Goal: Task Accomplishment & Management: Complete application form

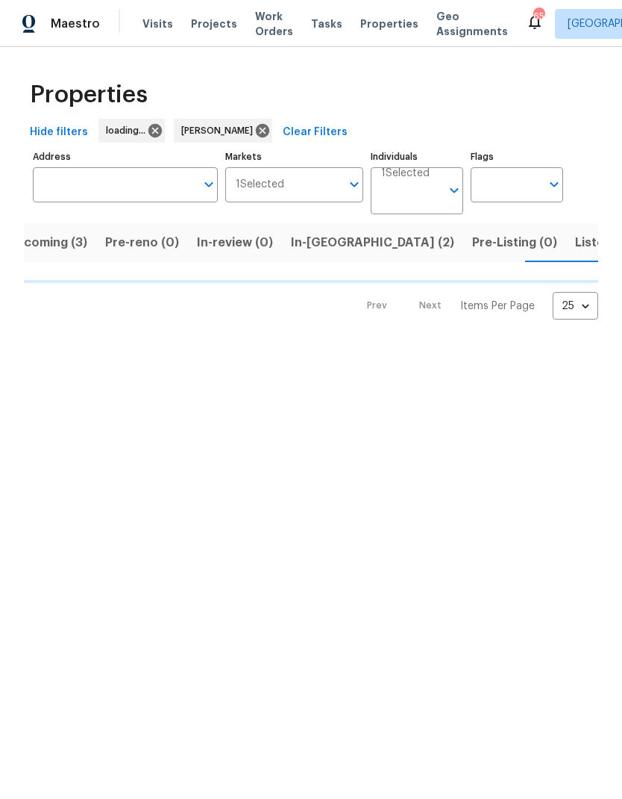
scroll to position [0, 31]
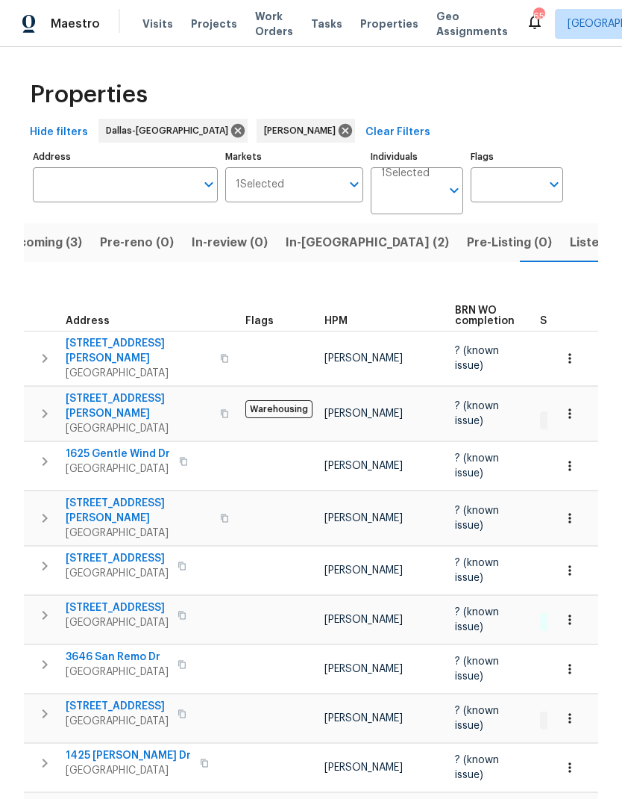
click at [54, 241] on span "Upcoming (3)" at bounding box center [42, 242] width 80 height 21
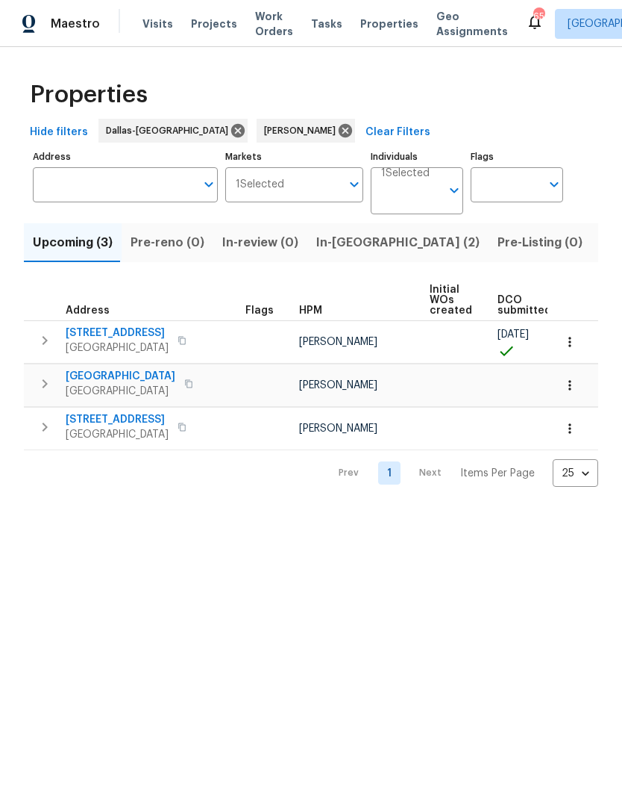
click at [46, 392] on icon "button" at bounding box center [45, 384] width 18 height 18
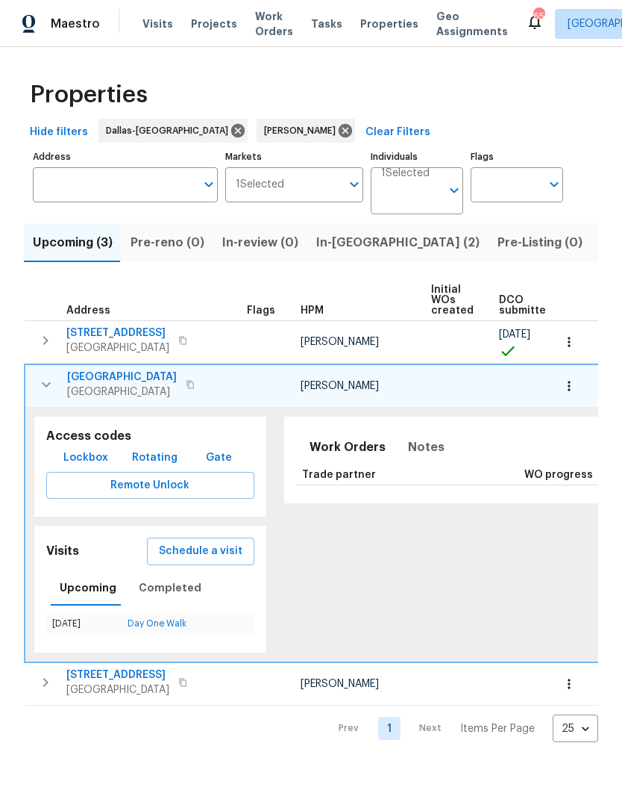
click at [103, 375] on span "703 Trinidad Dr" at bounding box center [122, 376] width 110 height 15
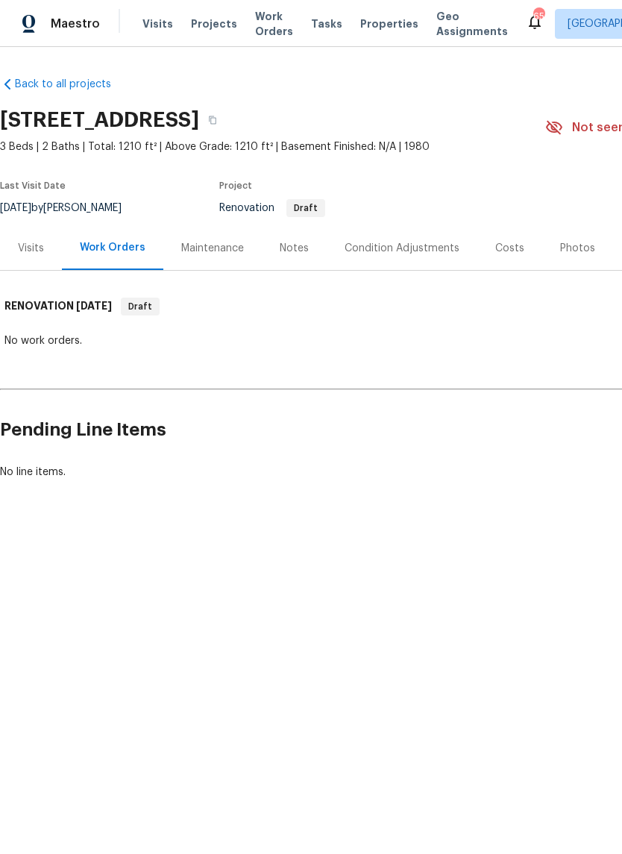
click at [30, 227] on div "Visits" at bounding box center [31, 248] width 62 height 44
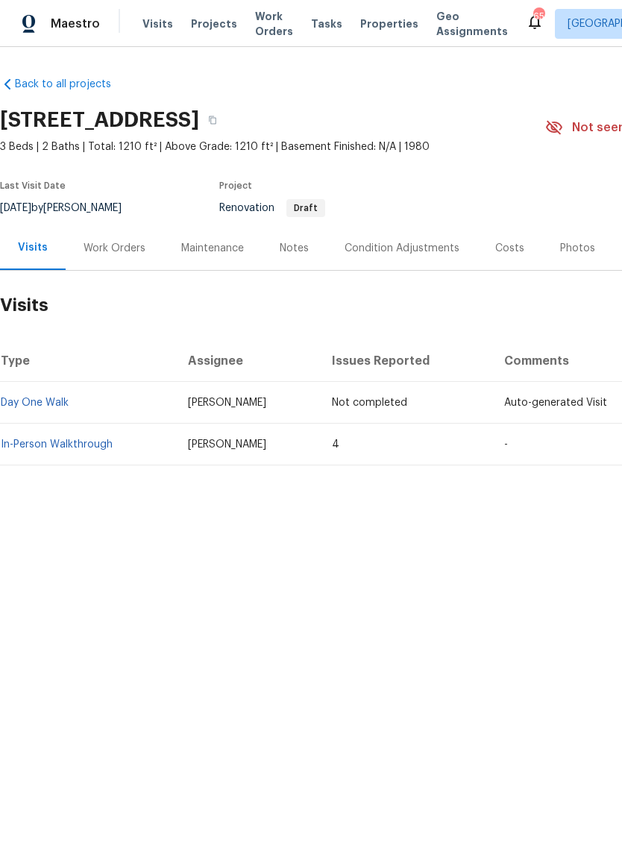
click at [58, 429] on td "In-Person Walkthrough" at bounding box center [88, 445] width 176 height 42
click at [64, 446] on link "In-Person Walkthrough" at bounding box center [57, 445] width 112 height 10
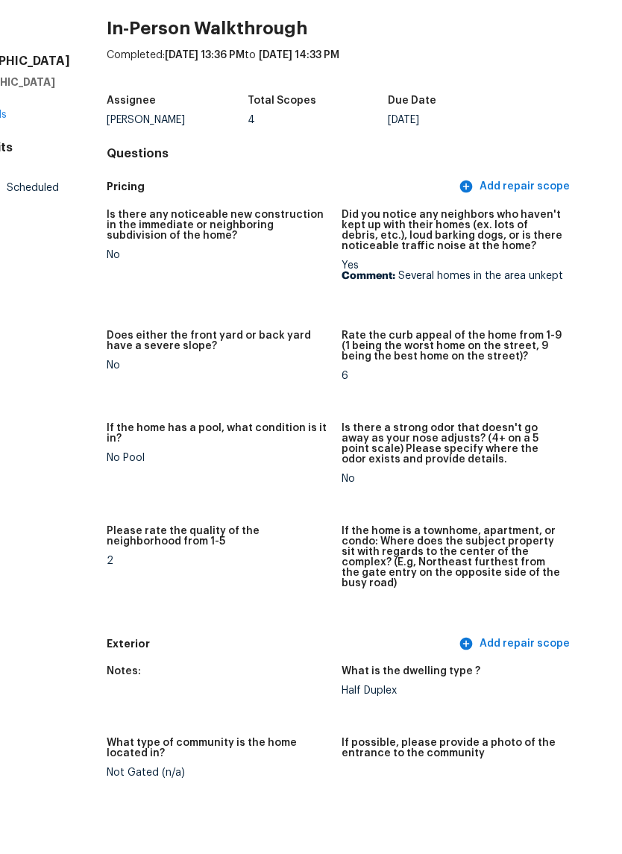
scroll to position [0, 76]
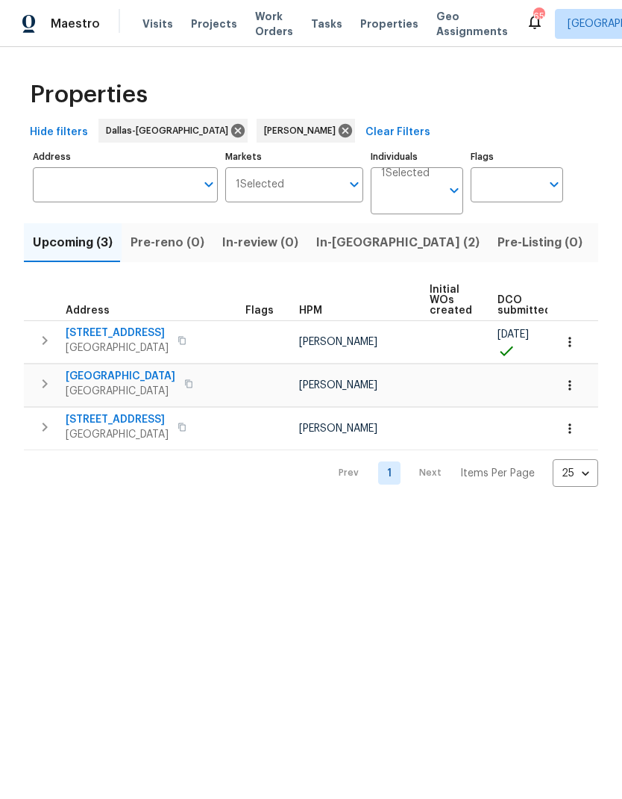
click at [134, 328] on span "[STREET_ADDRESS]" at bounding box center [117, 332] width 103 height 15
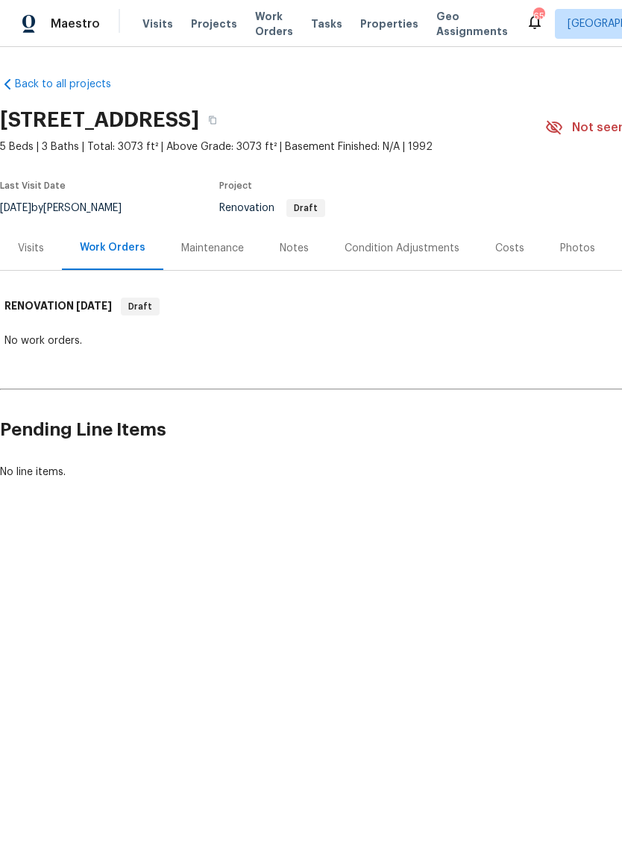
click at [399, 246] on div "Condition Adjustments" at bounding box center [402, 248] width 115 height 15
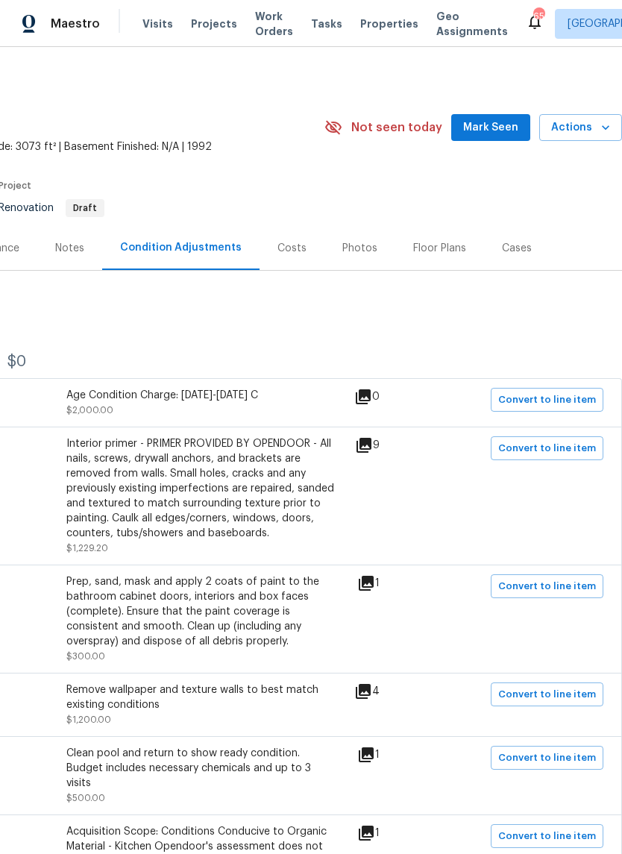
scroll to position [-1, 251]
click at [565, 452] on span "Convert to line item" at bounding box center [548, 448] width 98 height 17
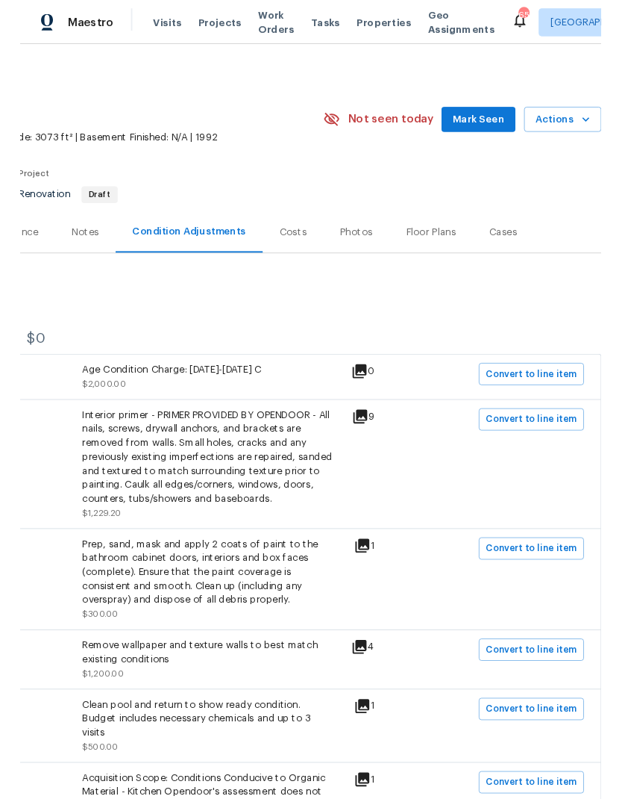
scroll to position [0, 221]
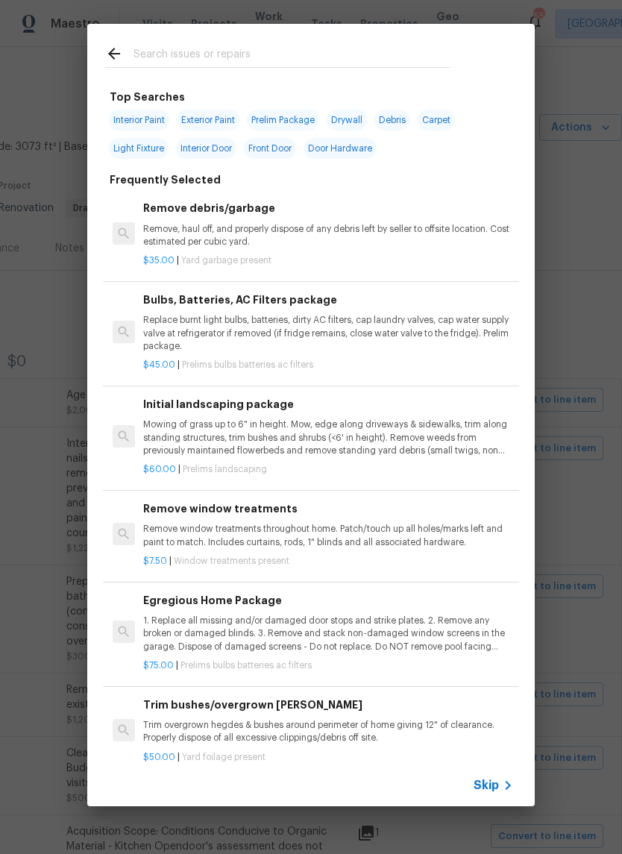
click at [229, 60] on input "text" at bounding box center [292, 56] width 316 height 22
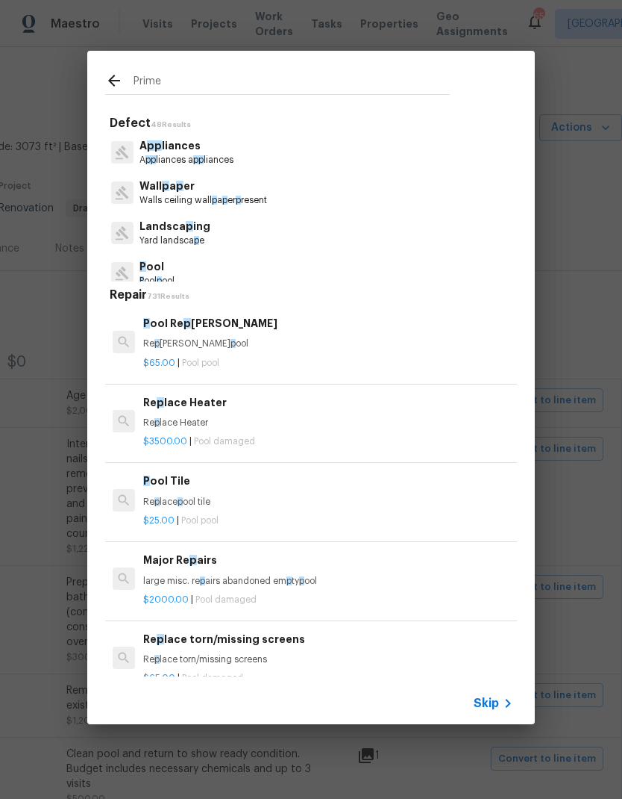
type input "Primer"
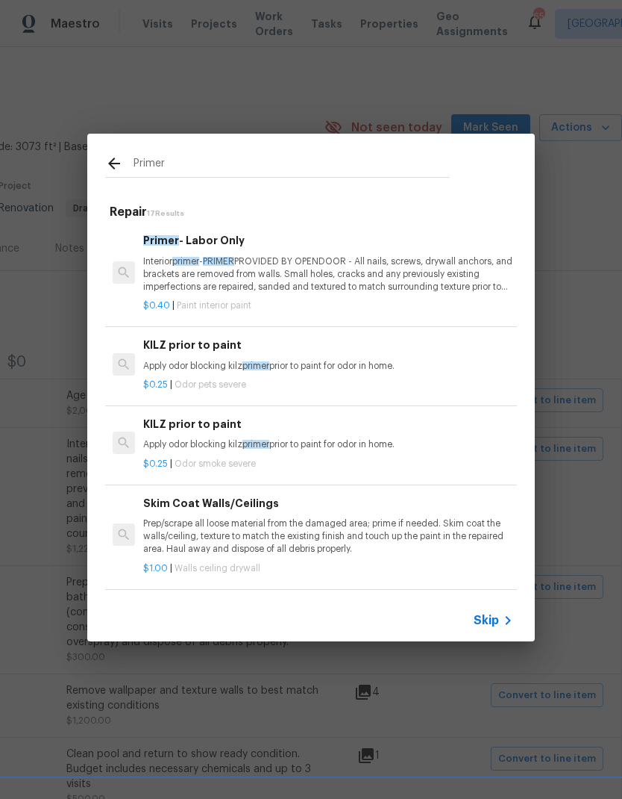
click at [357, 262] on p "Interior primer - PRIMER PROVIDED BY OPENDOOR - All nails, screws, drywall anch…" at bounding box center [328, 274] width 370 height 38
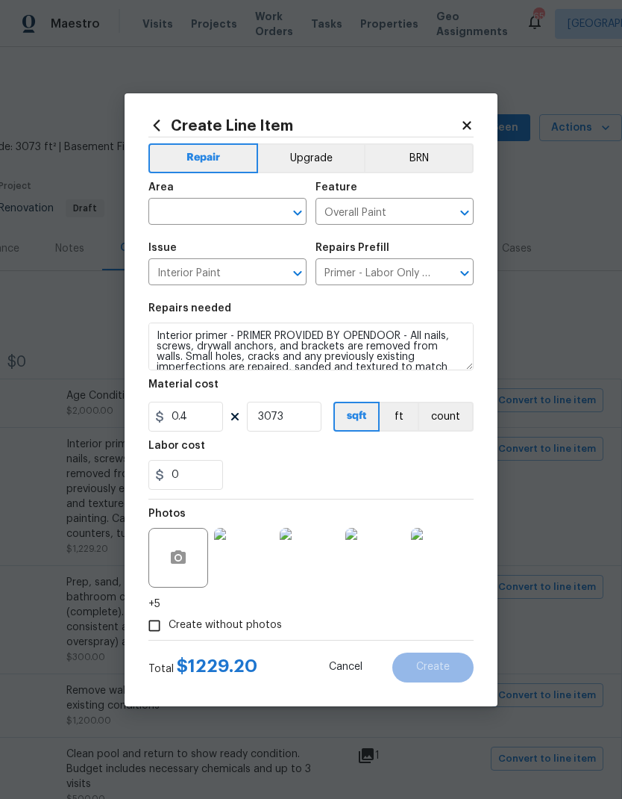
click at [251, 207] on input "text" at bounding box center [207, 212] width 116 height 23
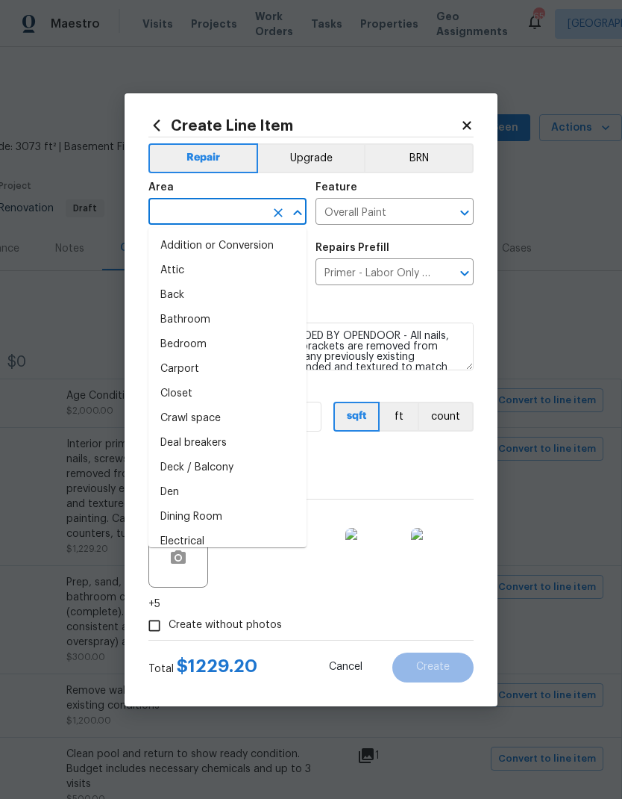
type input "p"
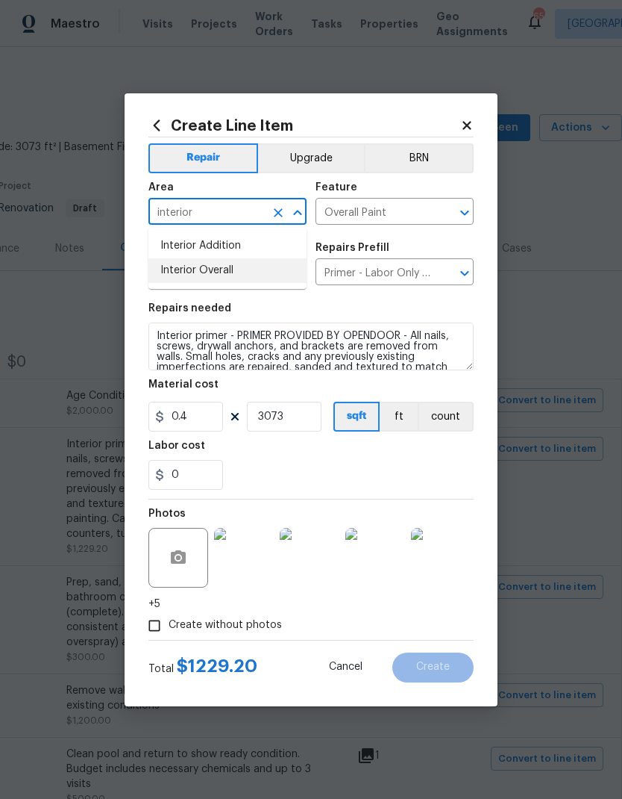
click at [264, 271] on li "Interior Overall" at bounding box center [228, 270] width 158 height 25
type input "Interior Overall"
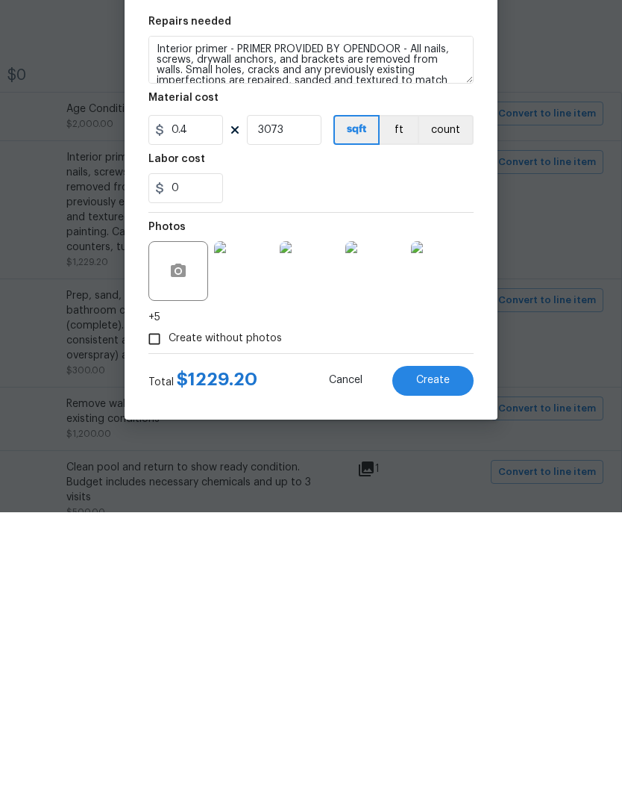
scroll to position [40, 0]
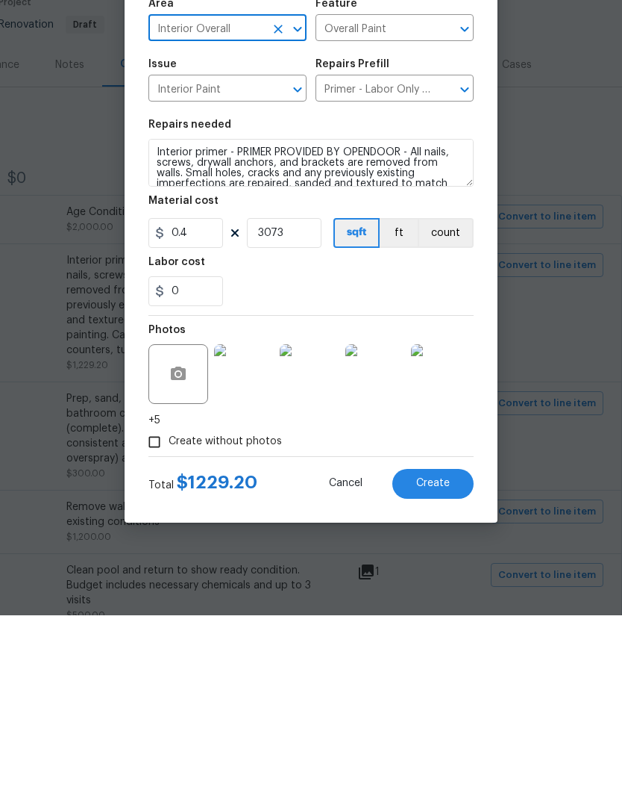
click at [430, 661] on span "Create" at bounding box center [433, 666] width 34 height 11
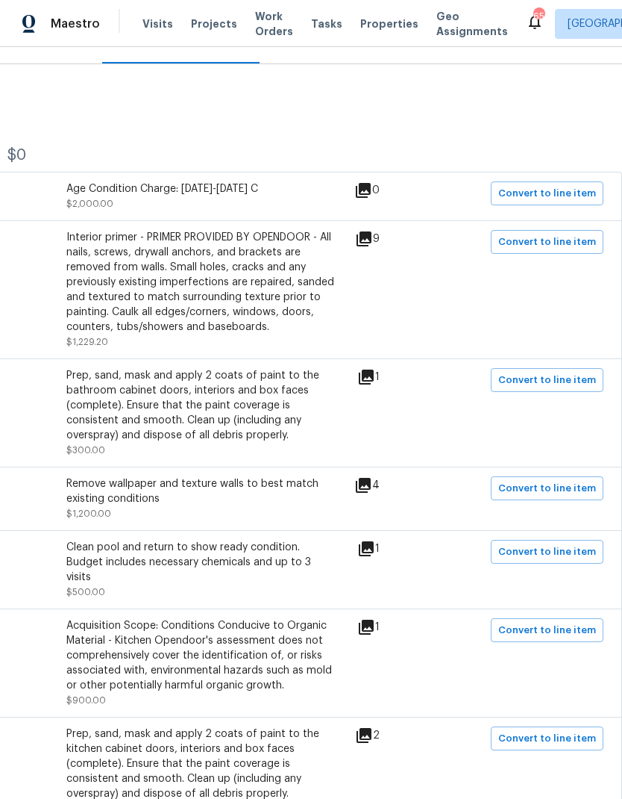
scroll to position [206, 221]
click at [558, 372] on span "Convert to line item" at bounding box center [548, 380] width 98 height 17
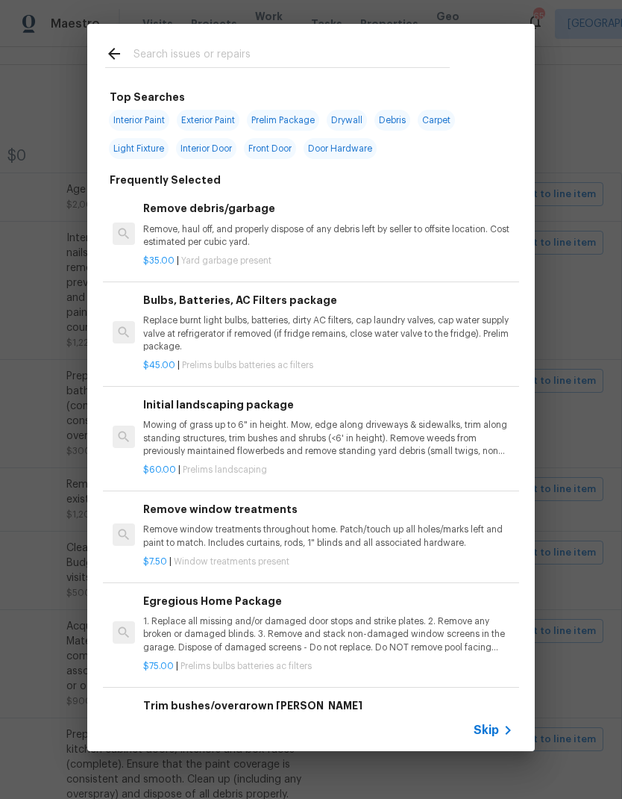
click at [166, 53] on input "text" at bounding box center [292, 56] width 316 height 22
type input "Cabinet"
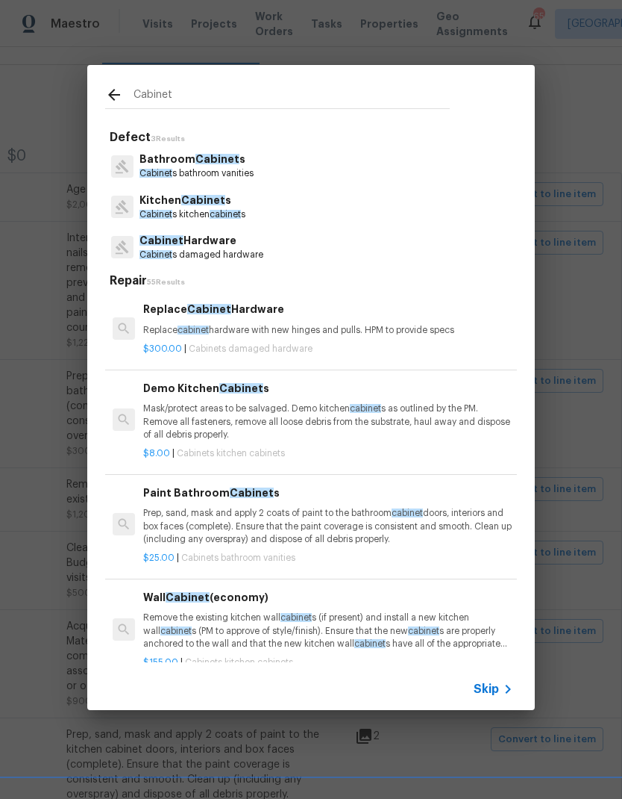
click at [177, 207] on p "Kitchen Cabinet s" at bounding box center [193, 201] width 106 height 16
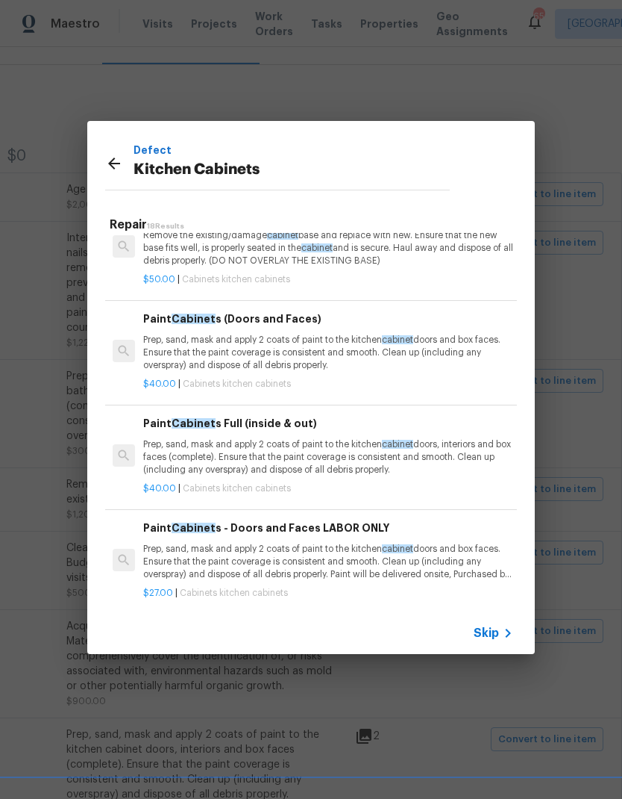
scroll to position [965, 0]
click at [180, 337] on p "Prep, sand, mask and apply 2 coats of paint to the kitchen cabinet doors and bo…" at bounding box center [328, 354] width 370 height 38
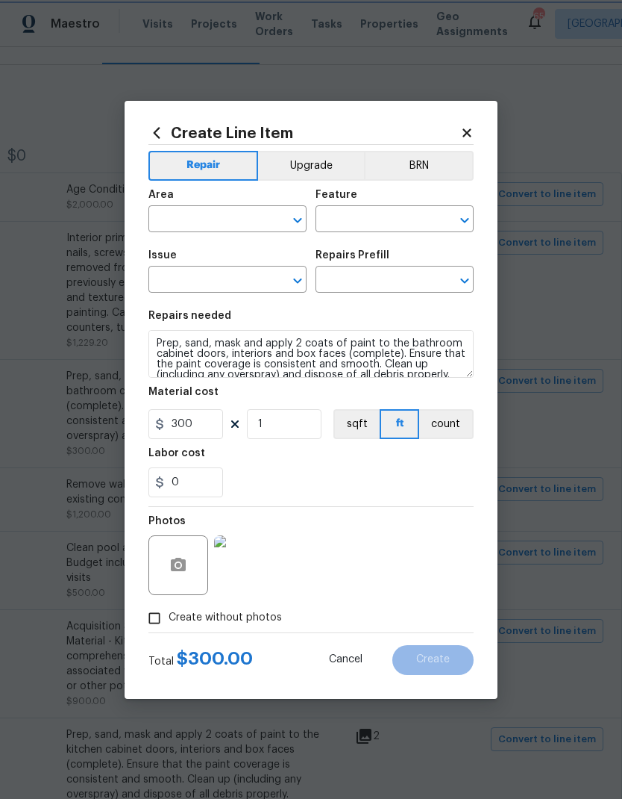
type input "Cabinets"
type input "Kitchen Cabinets"
type input "Paint Cabinets (Doors and Faces) $40.00"
type textarea "Prep, sand, mask and apply 2 coats of paint to the kitchen cabinet doors and bo…"
type input "40"
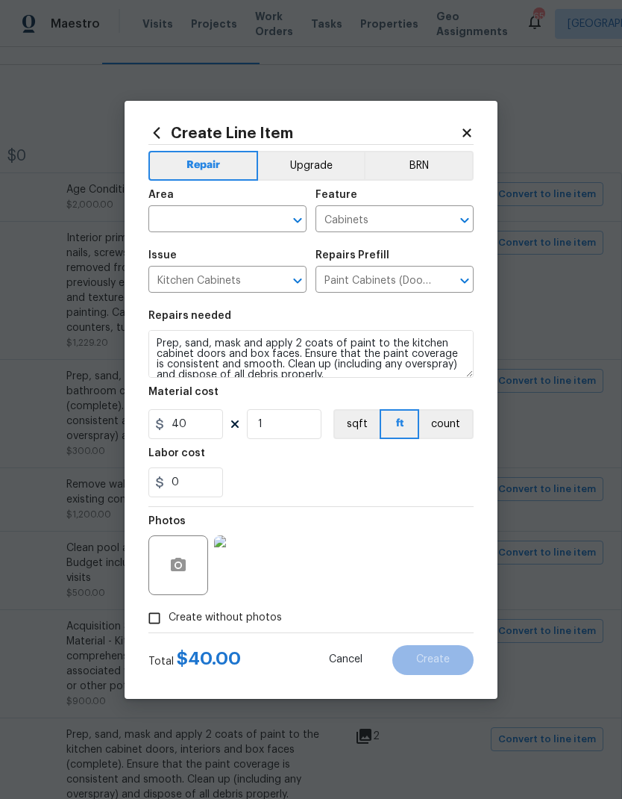
click at [193, 215] on input "text" at bounding box center [207, 220] width 116 height 23
click at [184, 301] on li "Kitchen" at bounding box center [228, 313] width 158 height 25
type input "Kitchen"
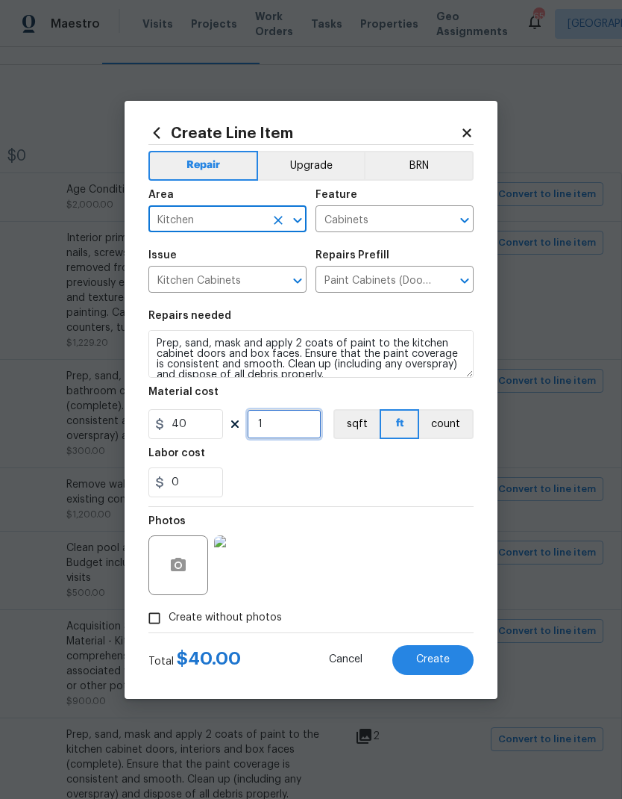
click at [281, 431] on input "1" at bounding box center [284, 424] width 75 height 30
type input "30"
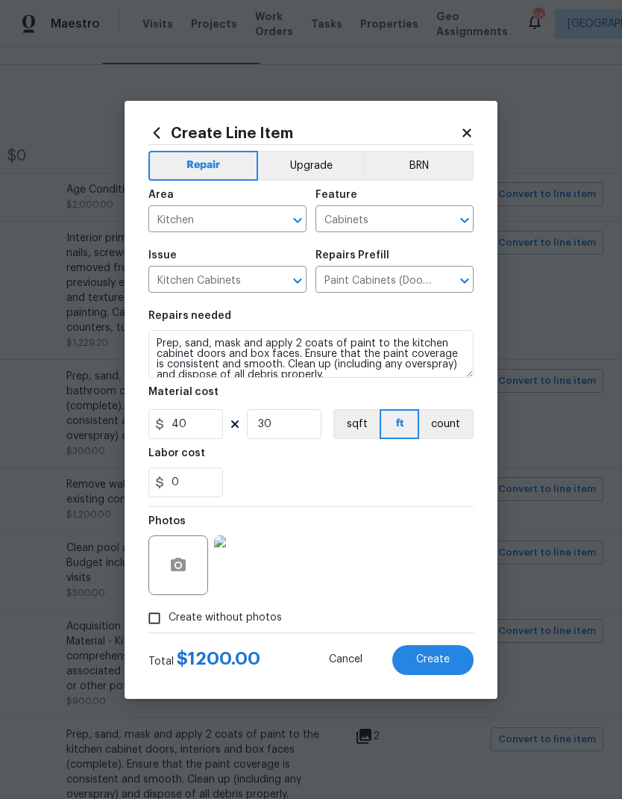
click at [404, 469] on div "0" at bounding box center [311, 482] width 325 height 30
click at [187, 218] on input "Kitchen" at bounding box center [207, 220] width 116 height 23
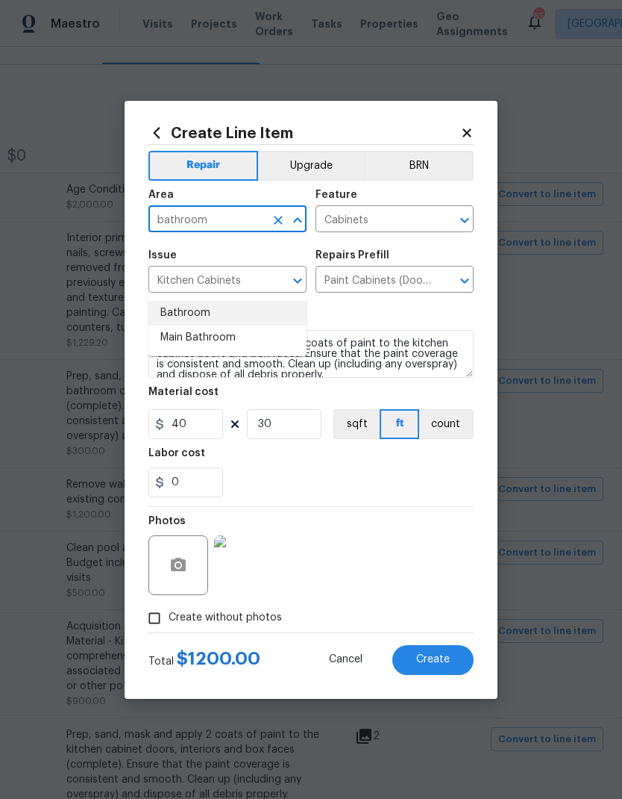
click at [187, 301] on li "Bathroom" at bounding box center [228, 313] width 158 height 25
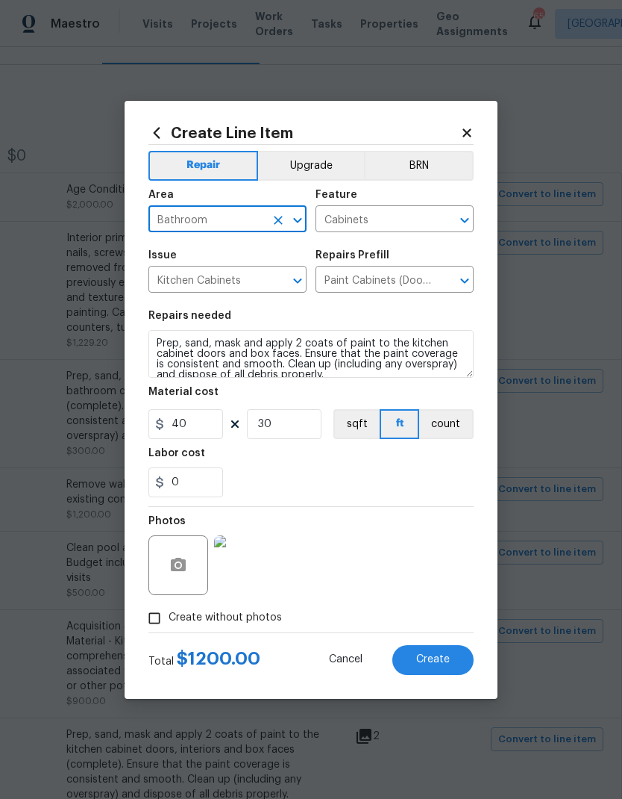
click at [181, 214] on input "Bathroom" at bounding box center [207, 220] width 116 height 23
click at [210, 225] on input "Bathroom" at bounding box center [207, 220] width 116 height 23
click at [223, 222] on input "Bathroom" at bounding box center [207, 220] width 116 height 23
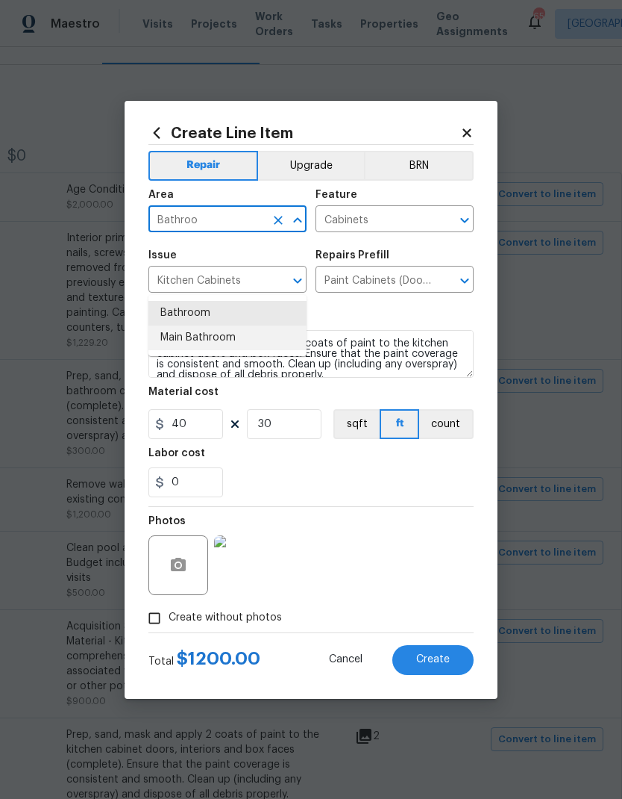
click at [182, 325] on li "Main Bathroom" at bounding box center [228, 337] width 158 height 25
type input "Main Bathroom"
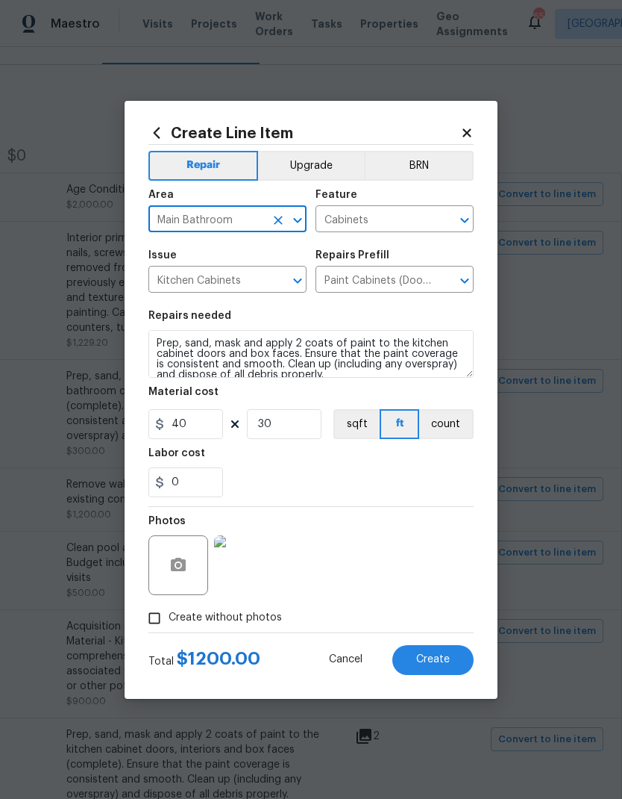
click at [189, 284] on input "Kitchen Cabinets" at bounding box center [207, 280] width 116 height 23
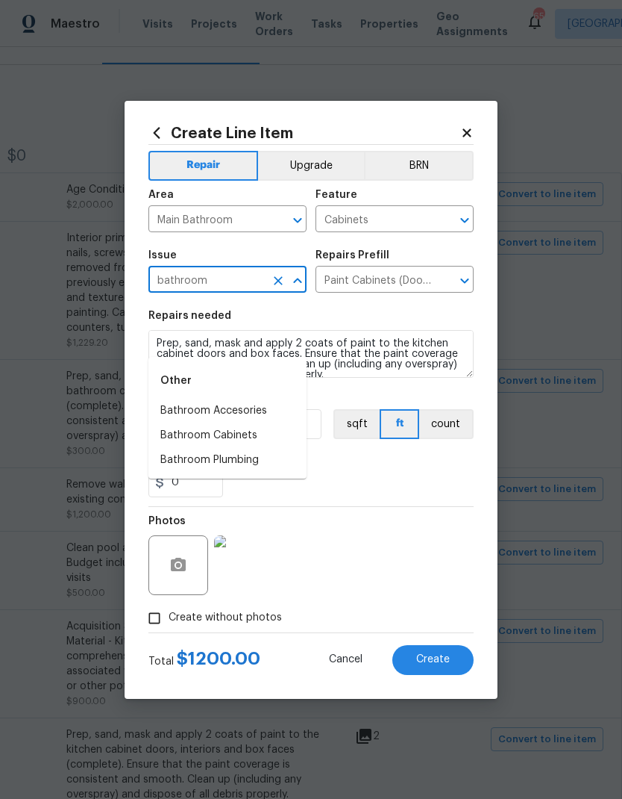
click at [194, 423] on li "Bathroom Cabinets" at bounding box center [228, 435] width 158 height 25
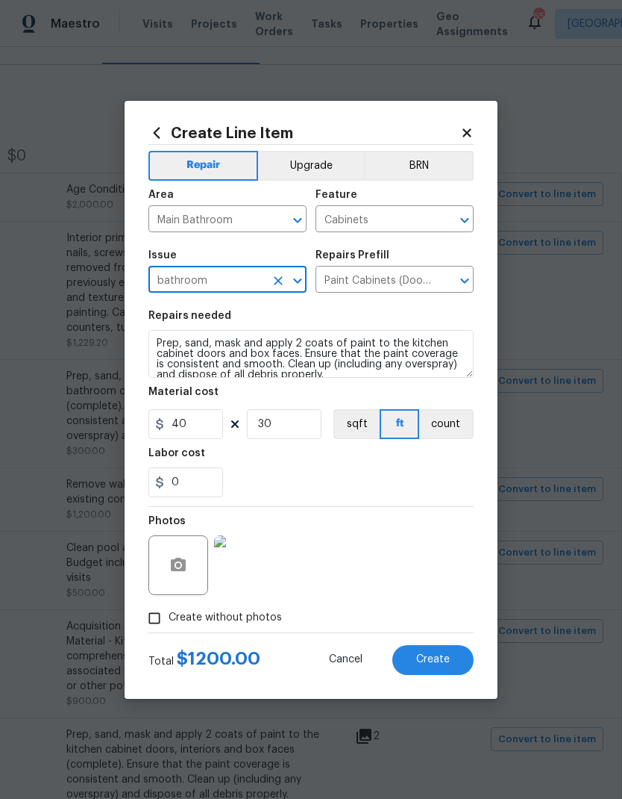
type input "Bathroom Cabinets"
click at [286, 429] on input "30" at bounding box center [284, 424] width 75 height 30
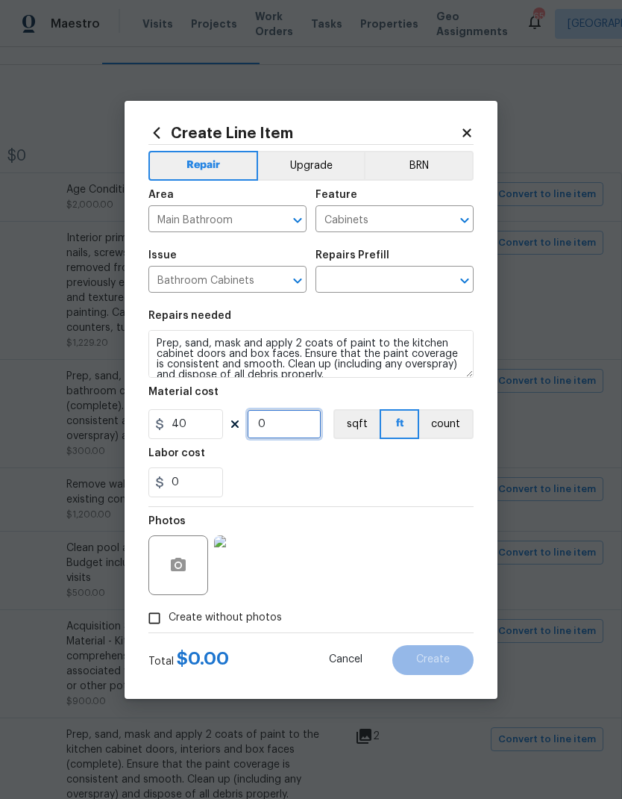
type input "0"
click at [193, 428] on input "40" at bounding box center [186, 424] width 75 height 30
type input "300"
click at [288, 425] on input "0" at bounding box center [284, 424] width 75 height 30
type input "1"
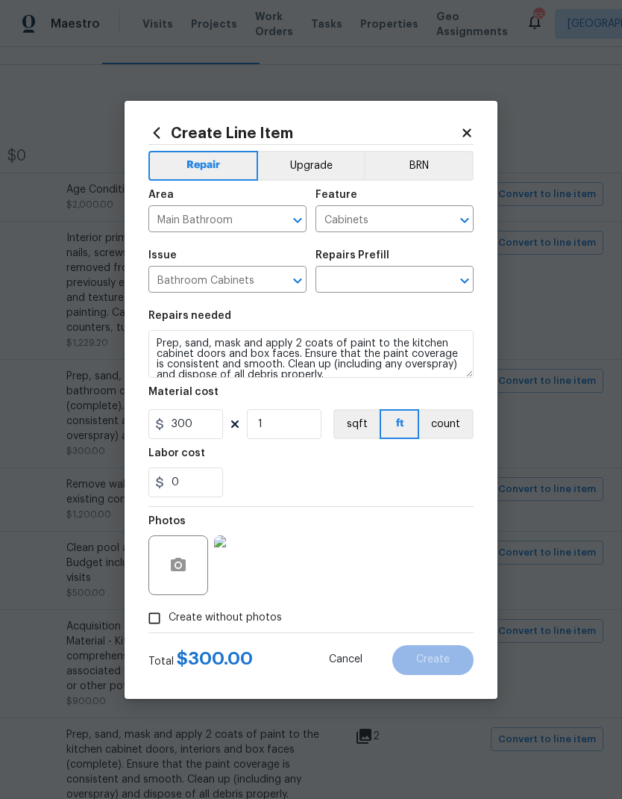
click at [422, 483] on div "0" at bounding box center [311, 482] width 325 height 30
click at [179, 560] on icon "button" at bounding box center [178, 563] width 15 height 13
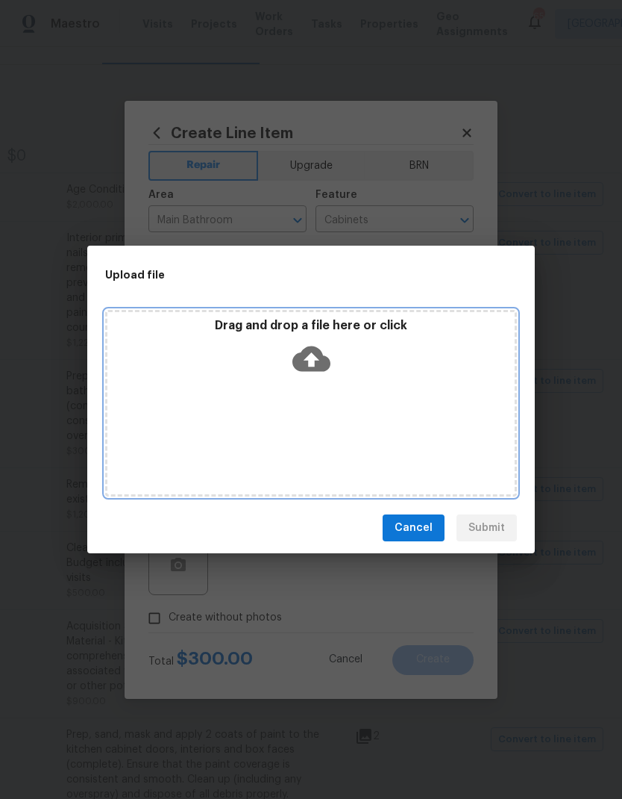
click at [307, 360] on icon at bounding box center [312, 358] width 38 height 25
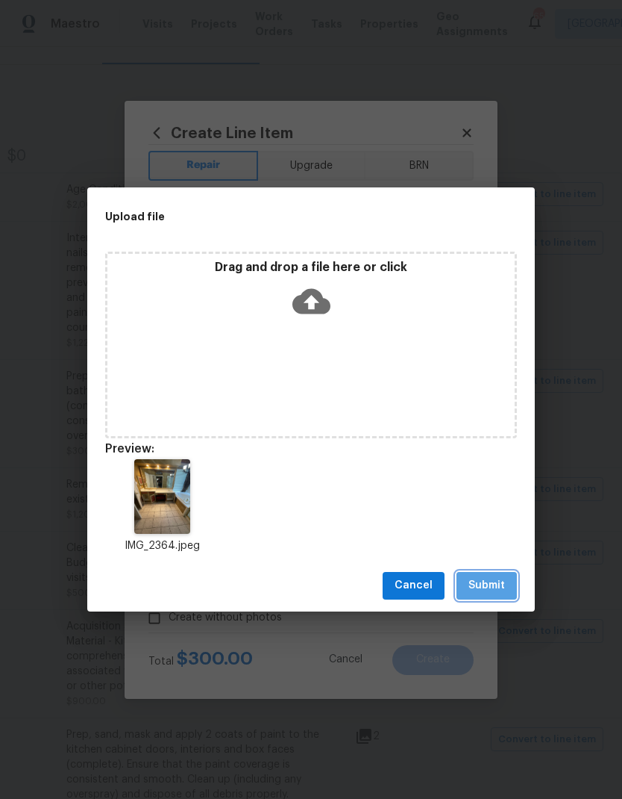
click at [499, 577] on span "Submit" at bounding box center [487, 585] width 37 height 19
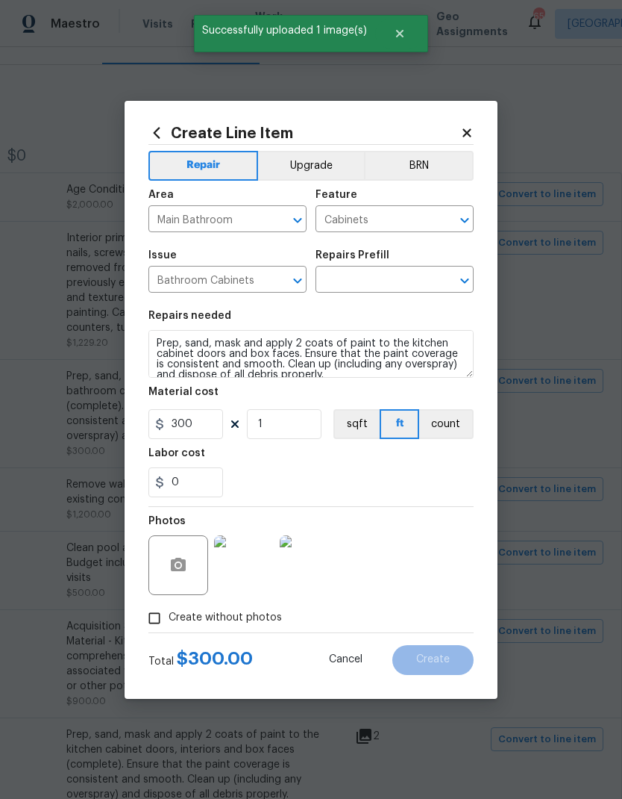
click at [255, 571] on img at bounding box center [244, 565] width 60 height 60
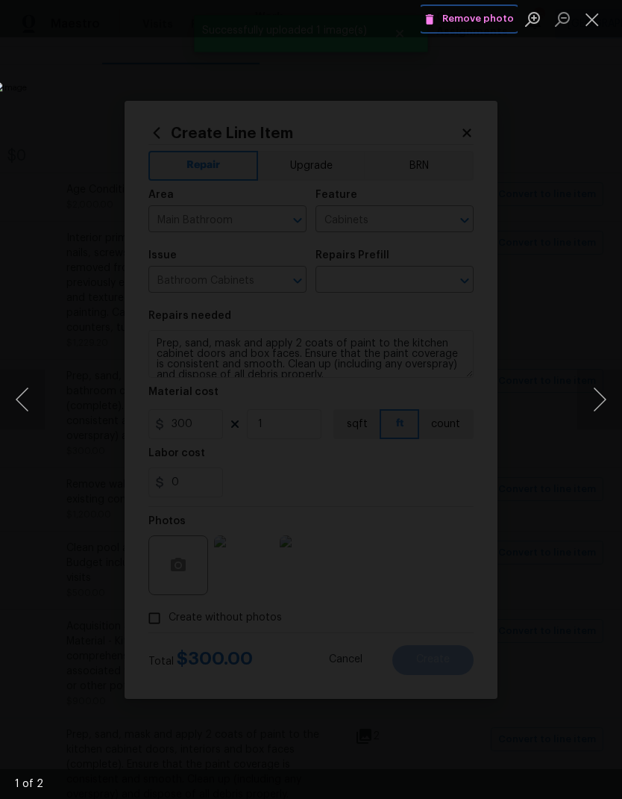
click at [471, 12] on span "Remove photo" at bounding box center [470, 18] width 90 height 17
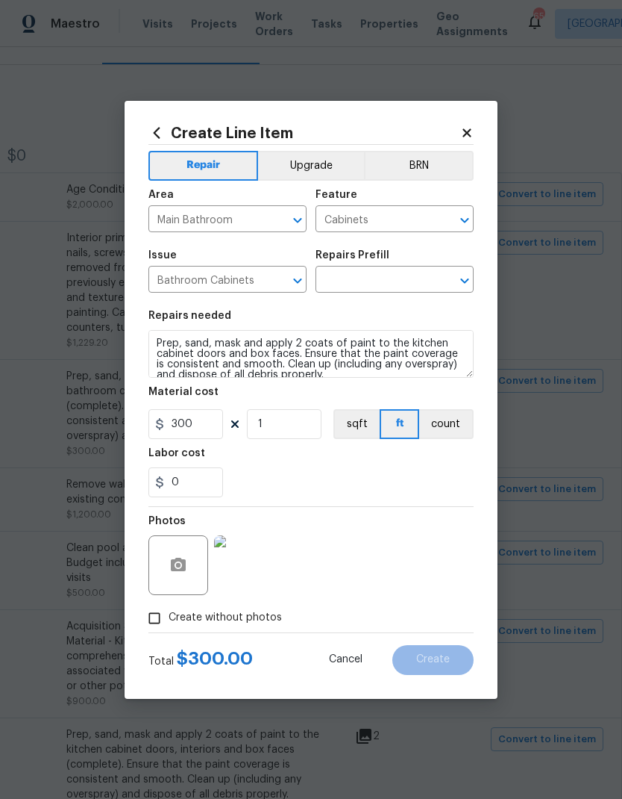
click at [428, 568] on div "Photos" at bounding box center [311, 555] width 325 height 97
click at [422, 515] on div "Photos" at bounding box center [311, 555] width 325 height 97
click at [401, 283] on input "text" at bounding box center [374, 280] width 116 height 23
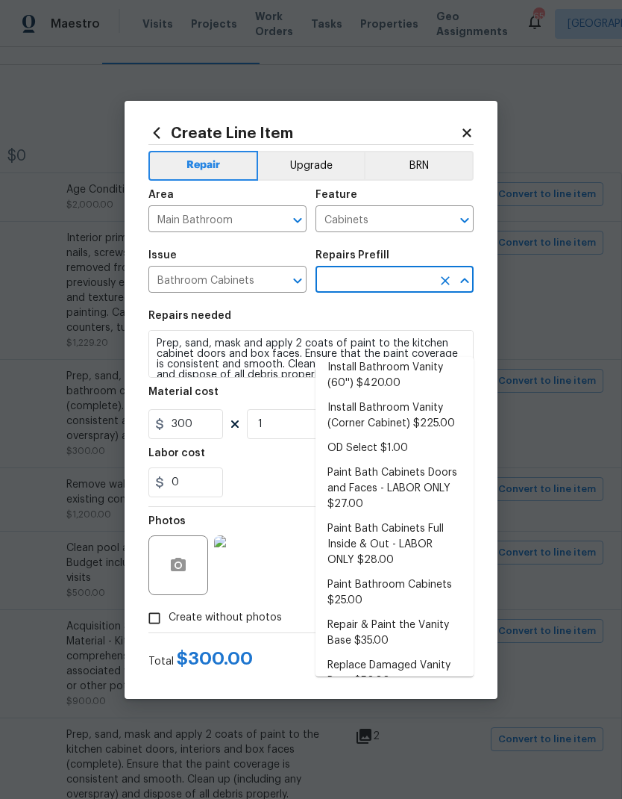
scroll to position [152, 0]
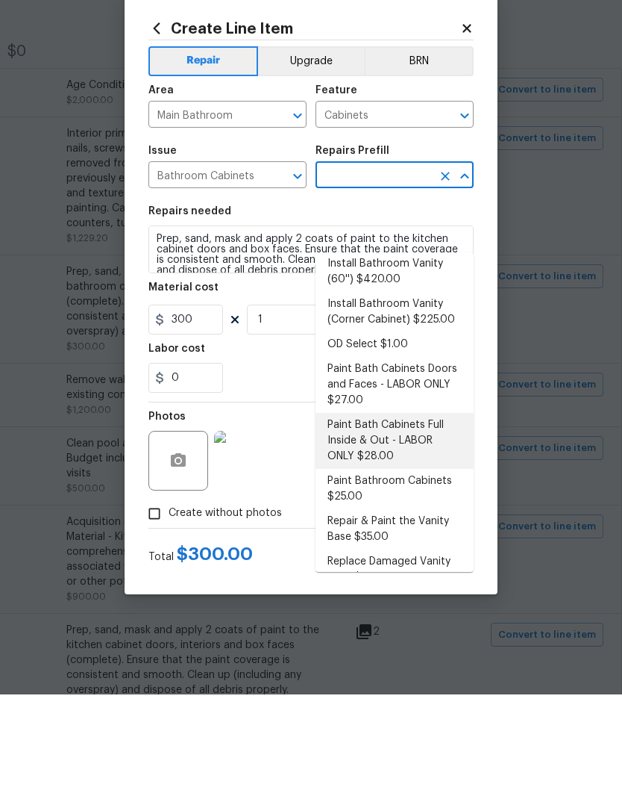
click at [436, 517] on li "Paint Bath Cabinets Full Inside & Out - LABOR ONLY $28.00" at bounding box center [395, 545] width 158 height 56
type input "Paint Bath Cabinets Full Inside & Out - LABOR ONLY $28.00"
type textarea "Prep, sand, mask and apply 2 coats of paint to the bathroom cabinet doors, inte…"
type input "Paint Bath Cabinets Full Inside & Out - LABOR ONLY $28.00"
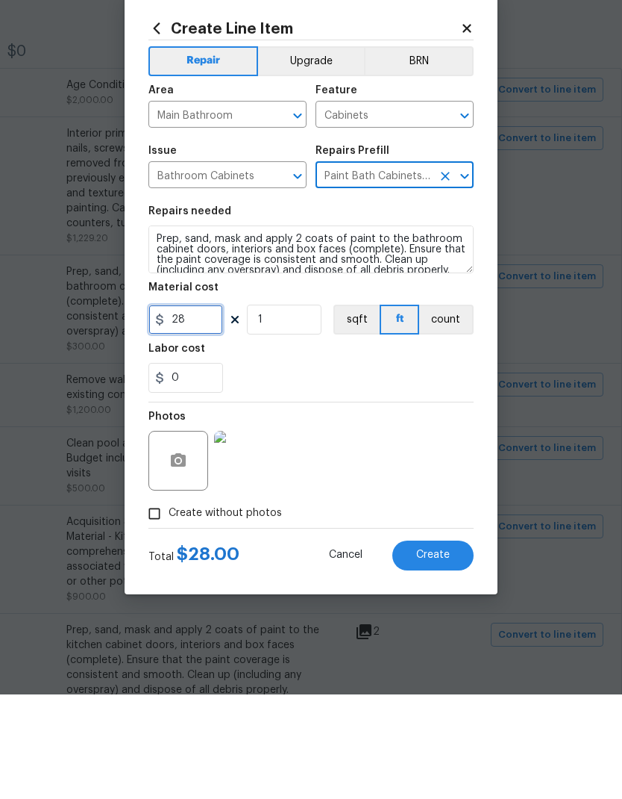
click at [206, 409] on input "28" at bounding box center [186, 424] width 75 height 30
type input "300"
click at [287, 467] on div "0" at bounding box center [311, 482] width 325 height 30
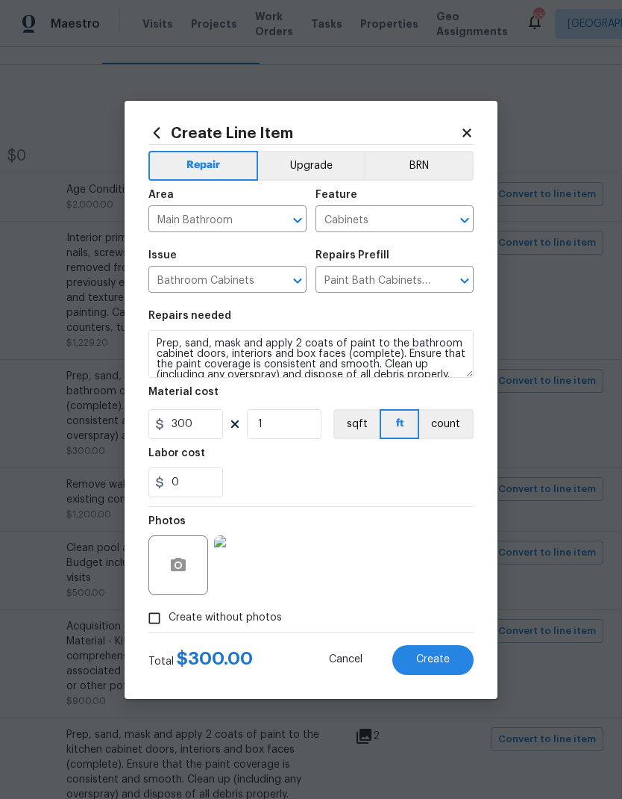
click at [434, 662] on span "Create" at bounding box center [433, 659] width 34 height 11
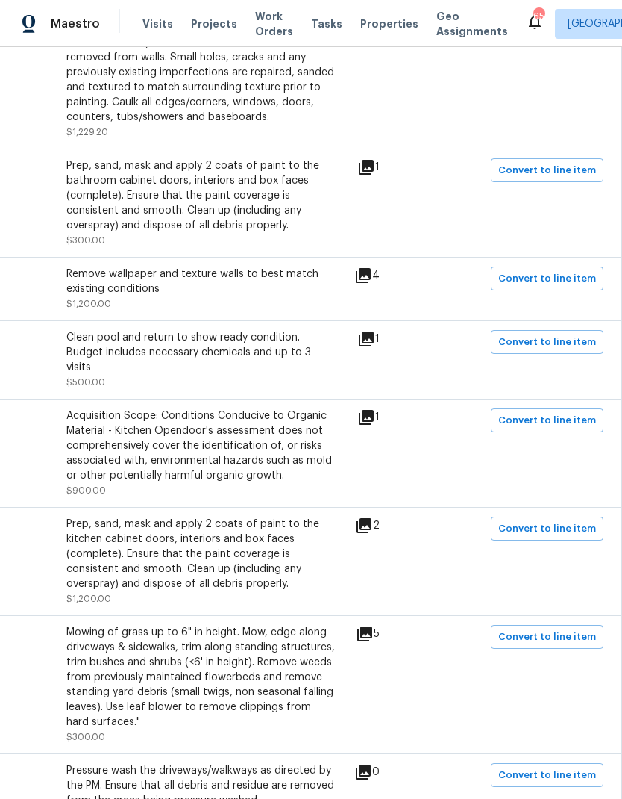
scroll to position [414, 221]
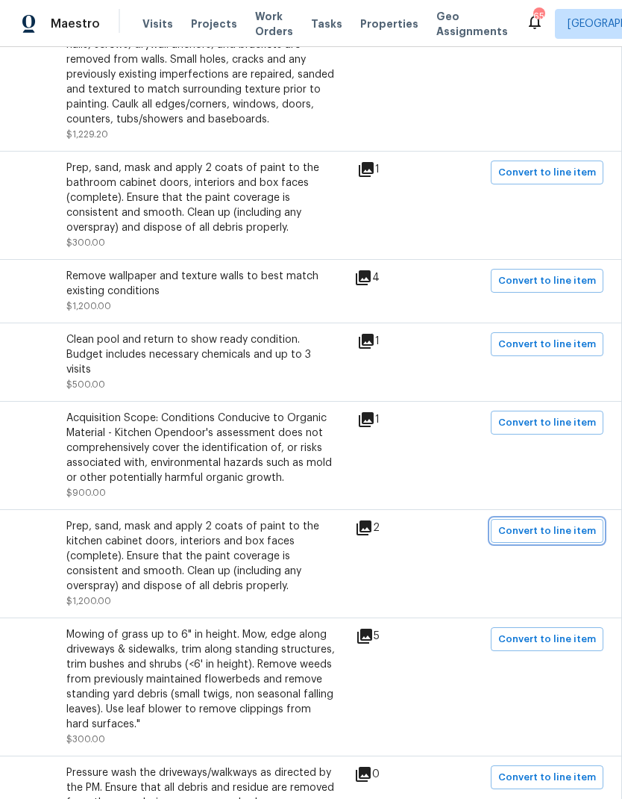
click at [543, 522] on span "Convert to line item" at bounding box center [548, 530] width 98 height 17
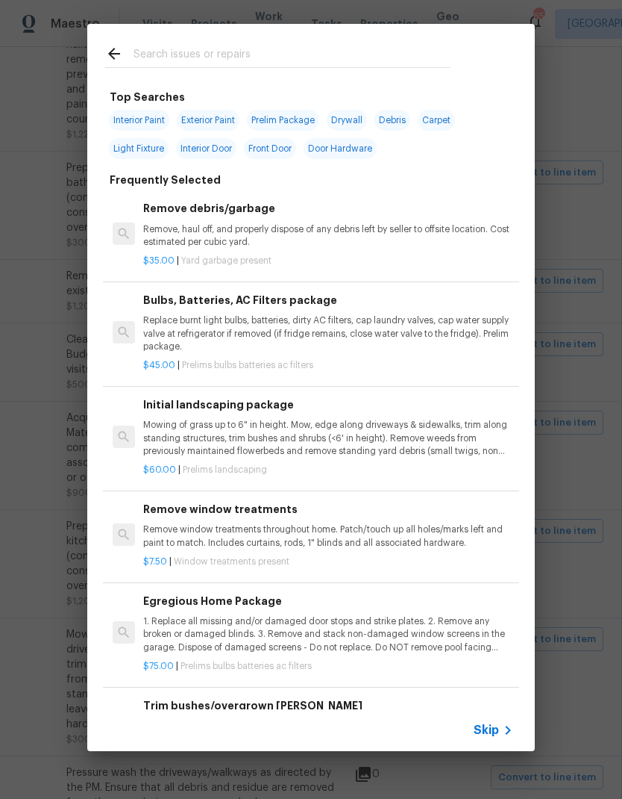
click at [163, 57] on input "text" at bounding box center [292, 56] width 316 height 22
type input "Cabinets"
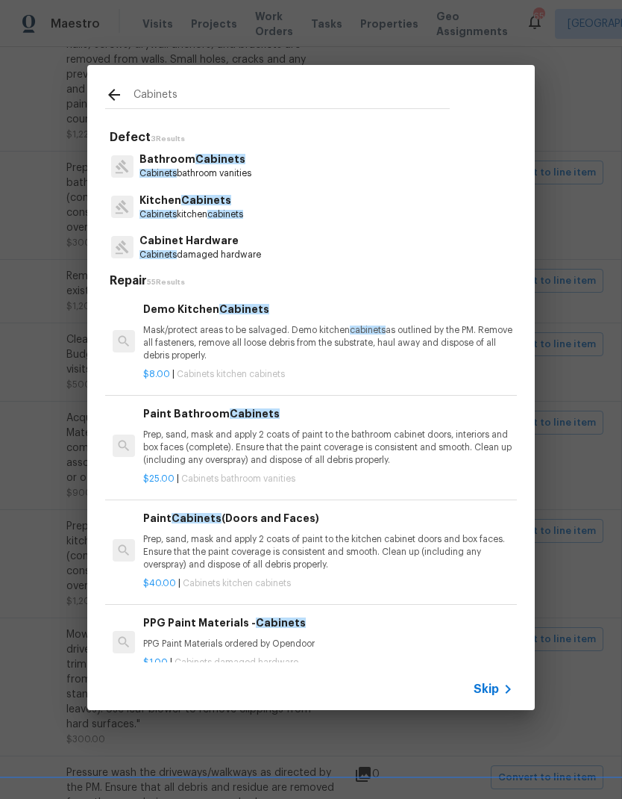
click at [172, 209] on p "Cabinets kitchen cabinets" at bounding box center [192, 214] width 104 height 13
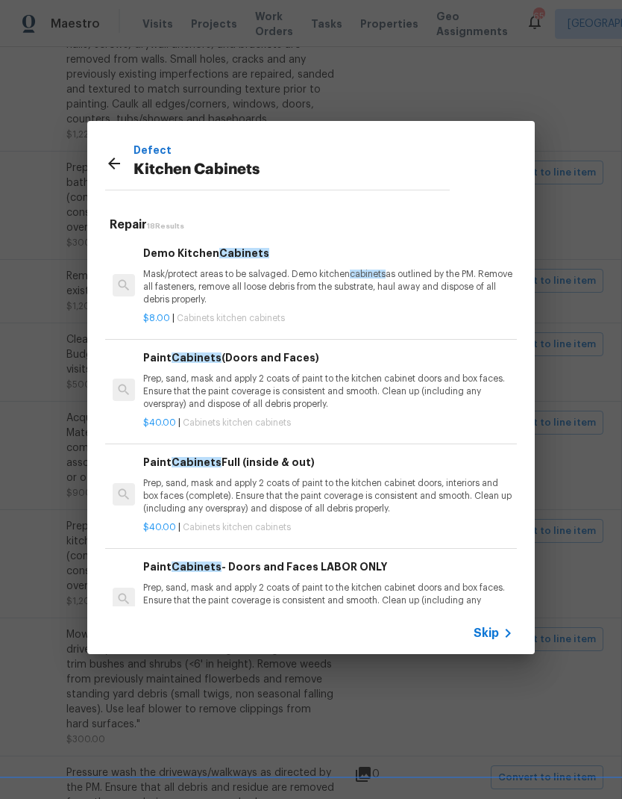
click at [444, 581] on p "Prep, sand, mask and apply 2 coats of paint to the kitchen cabinet doors and bo…" at bounding box center [328, 600] width 370 height 38
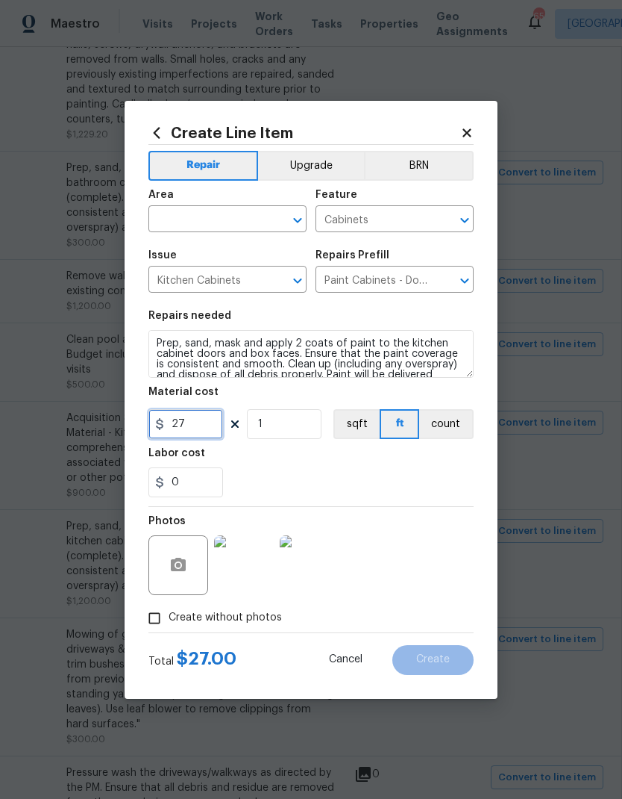
click at [203, 427] on input "27" at bounding box center [186, 424] width 75 height 30
type input "1200"
click at [197, 209] on input "text" at bounding box center [207, 220] width 116 height 23
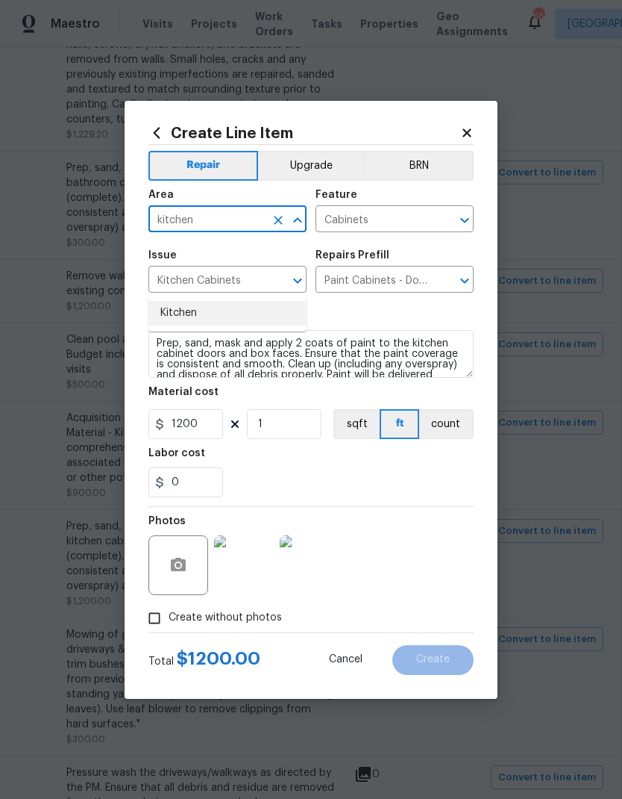
click at [193, 301] on li "Kitchen" at bounding box center [228, 313] width 158 height 25
type input "Kitchen"
click at [410, 473] on div "0" at bounding box center [311, 482] width 325 height 30
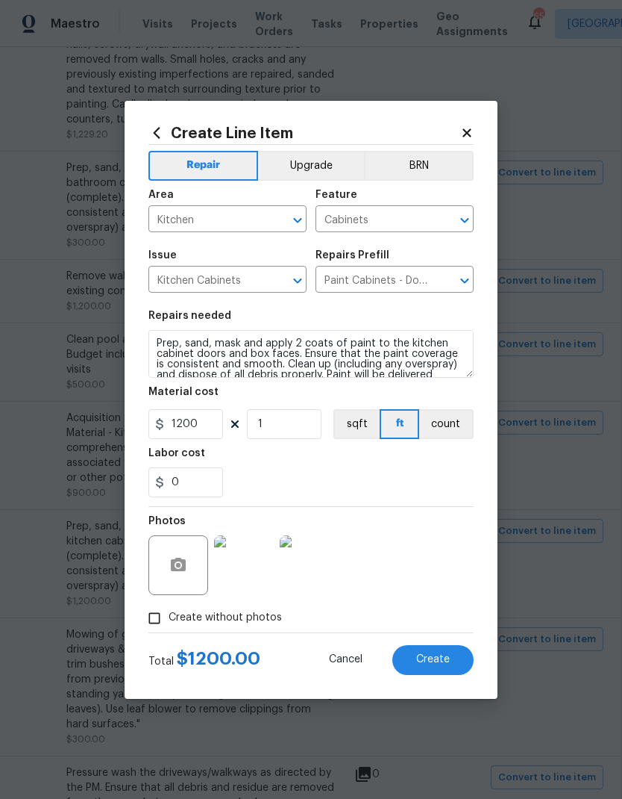
click at [441, 664] on span "Create" at bounding box center [433, 659] width 34 height 11
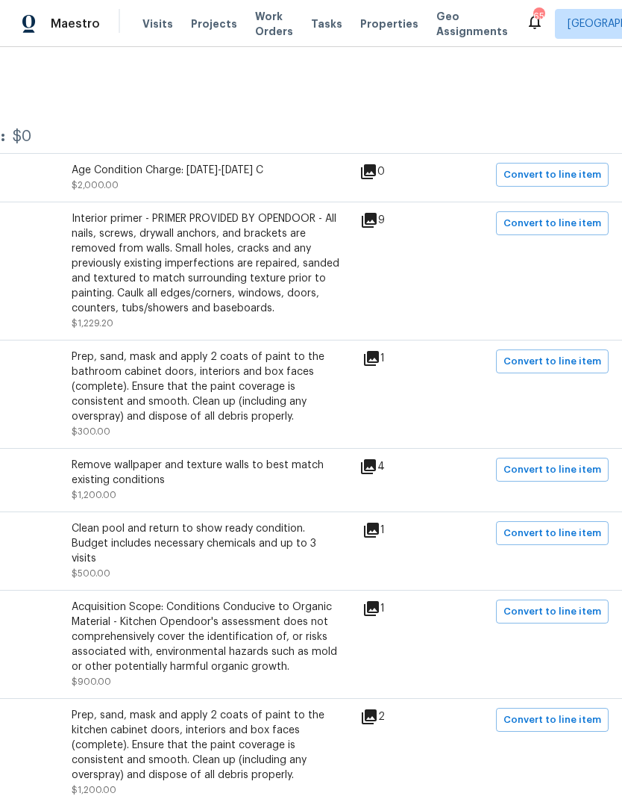
scroll to position [225, 215]
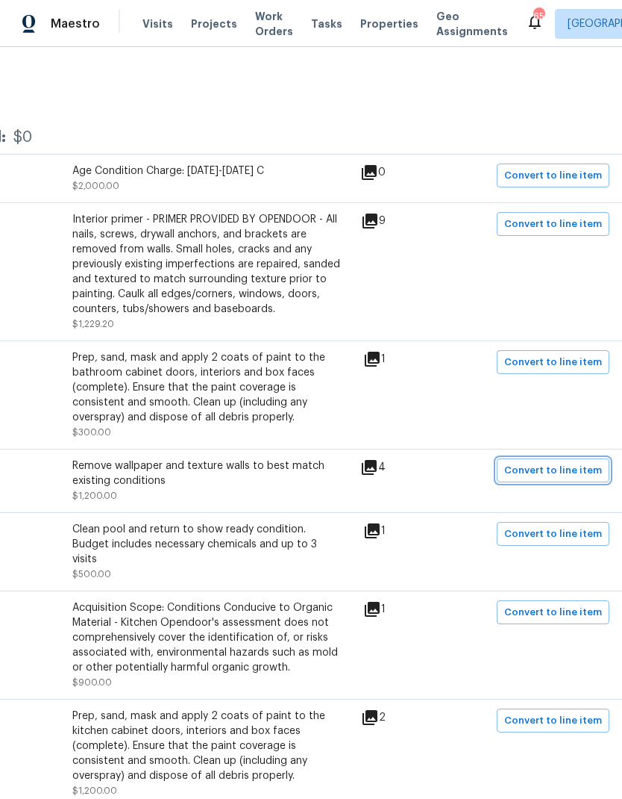
click at [563, 462] on span "Convert to line item" at bounding box center [553, 470] width 98 height 17
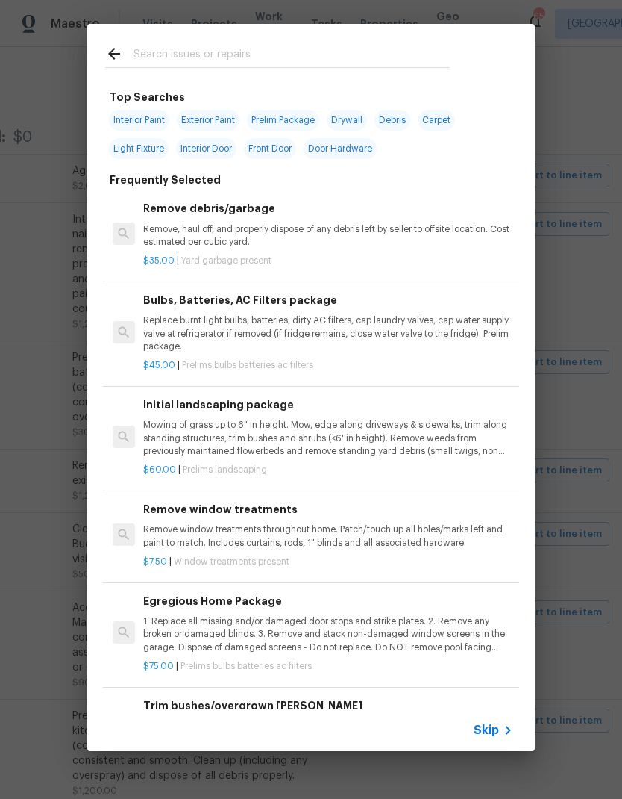
click at [233, 49] on input "text" at bounding box center [292, 56] width 316 height 22
type input "Wallpaper"
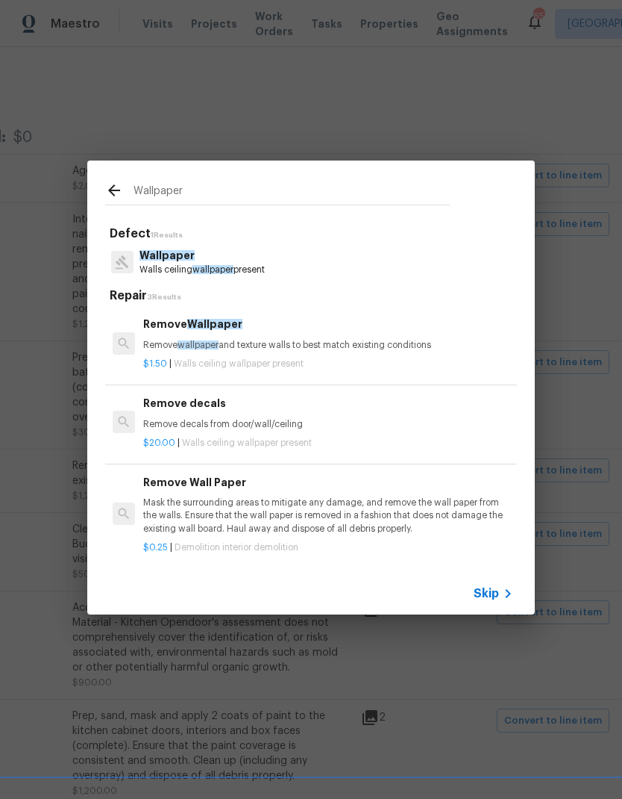
click at [184, 263] on p "Wallpaper" at bounding box center [202, 256] width 125 height 16
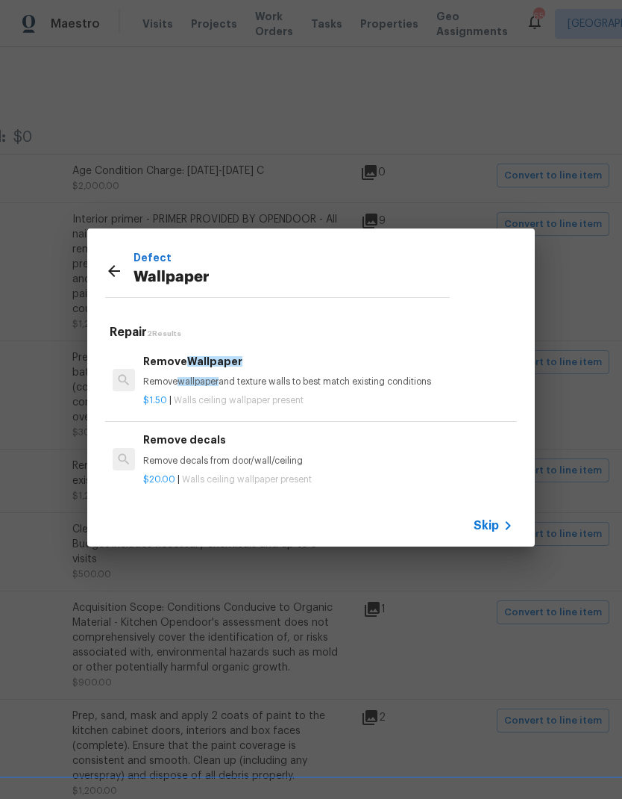
click at [177, 381] on p "Remove wallpaper and texture walls to best match existing conditions" at bounding box center [328, 381] width 370 height 13
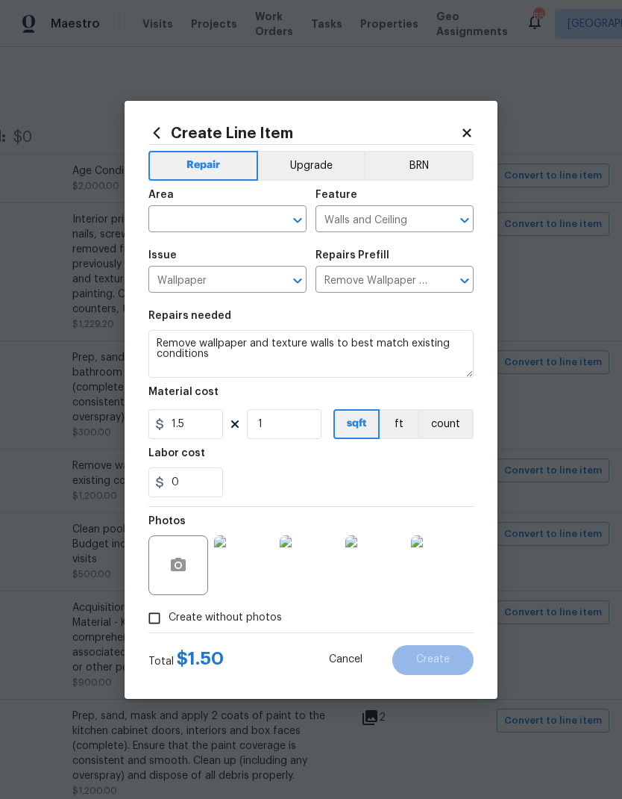
click at [181, 219] on input "text" at bounding box center [207, 220] width 116 height 23
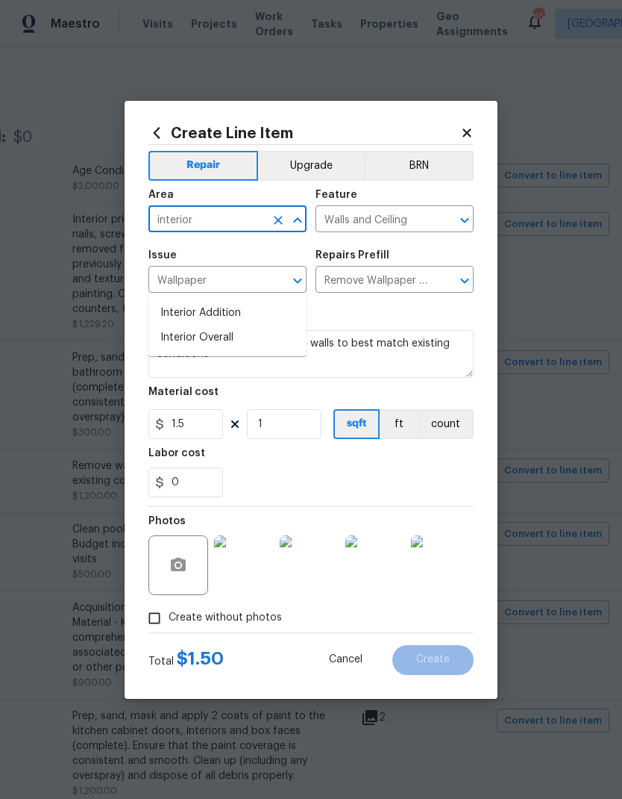
click at [215, 325] on li "Interior Overall" at bounding box center [228, 337] width 158 height 25
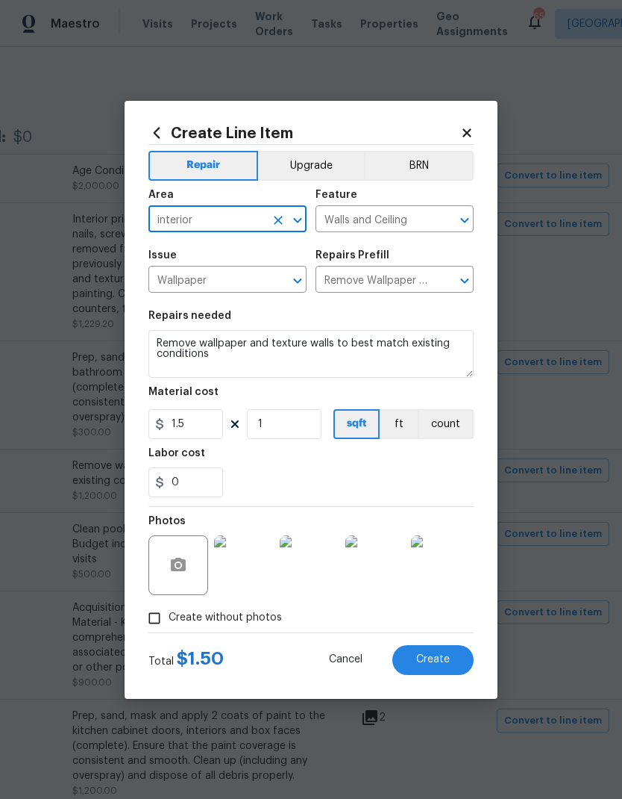
type input "Interior Overall"
click at [323, 362] on textarea "Remove wallpaper and texture walls to best match existing conditions" at bounding box center [311, 354] width 325 height 48
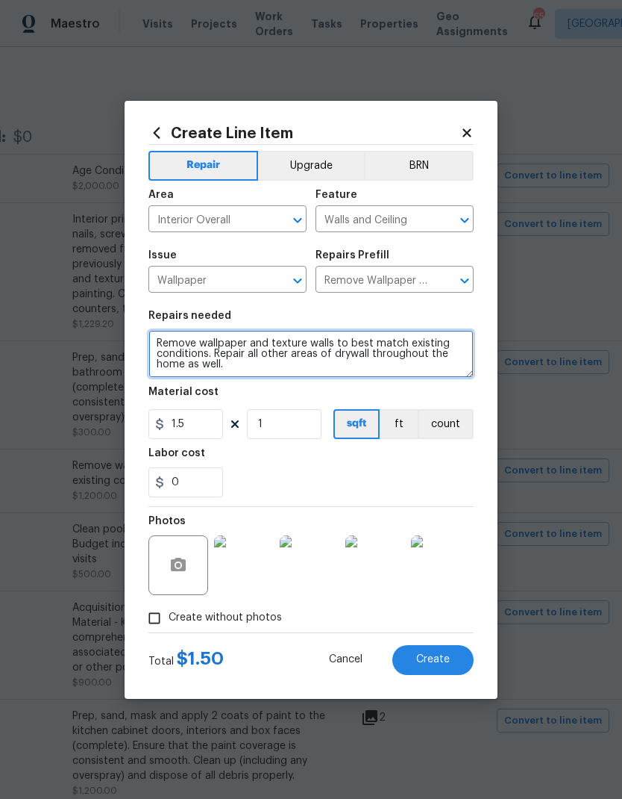
type textarea "Remove wallpaper and texture walls to best match existing conditions. Repair al…"
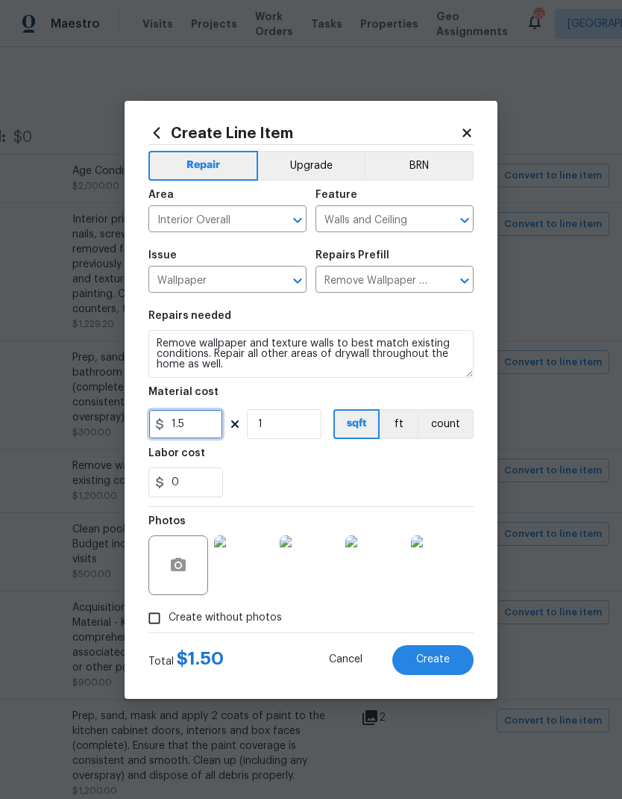
click at [196, 423] on input "1.5" at bounding box center [186, 424] width 75 height 30
type input "800"
click at [409, 484] on div "0" at bounding box center [311, 482] width 325 height 30
click at [158, 617] on input "Create without photos" at bounding box center [154, 618] width 28 height 28
click at [155, 619] on input "Create without photos" at bounding box center [154, 618] width 28 height 28
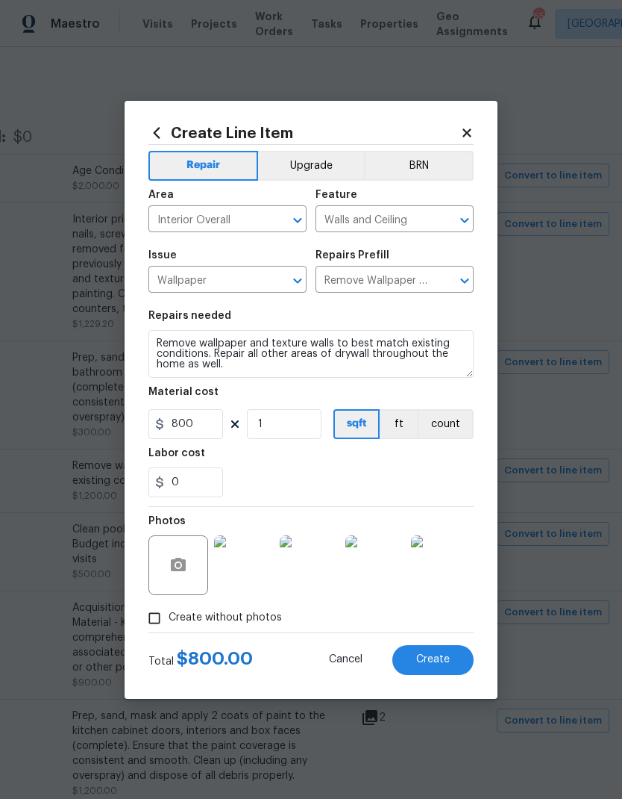
checkbox input "false"
click at [402, 497] on div "0" at bounding box center [311, 482] width 325 height 30
click at [431, 661] on span "Create" at bounding box center [433, 659] width 34 height 11
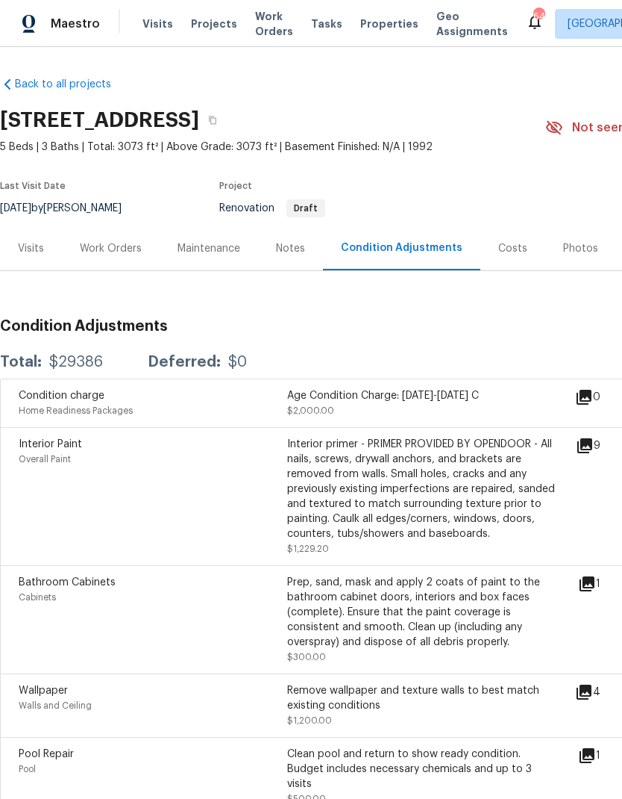
scroll to position [0, 0]
click at [117, 241] on div "Work Orders" at bounding box center [111, 248] width 62 height 15
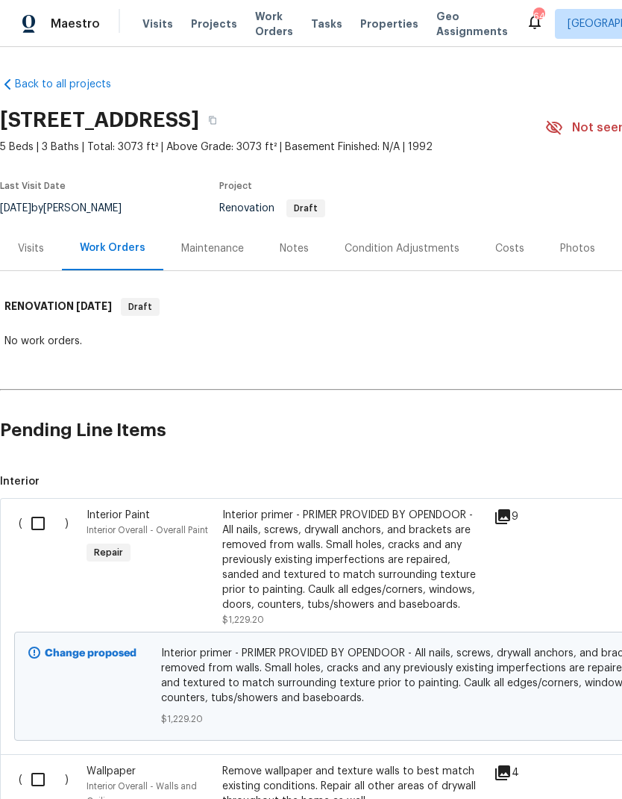
click at [40, 246] on div "Visits" at bounding box center [31, 248] width 26 height 15
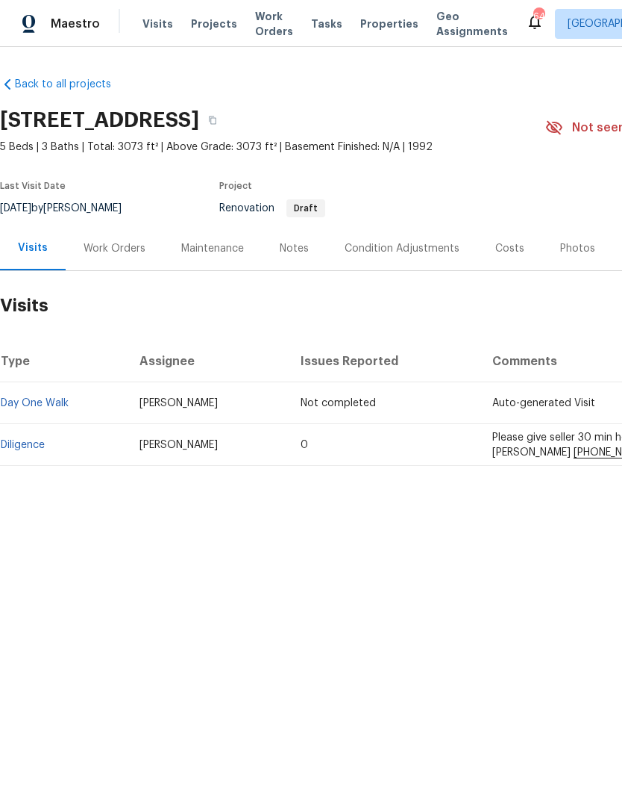
click at [36, 442] on link "Diligence" at bounding box center [23, 445] width 44 height 10
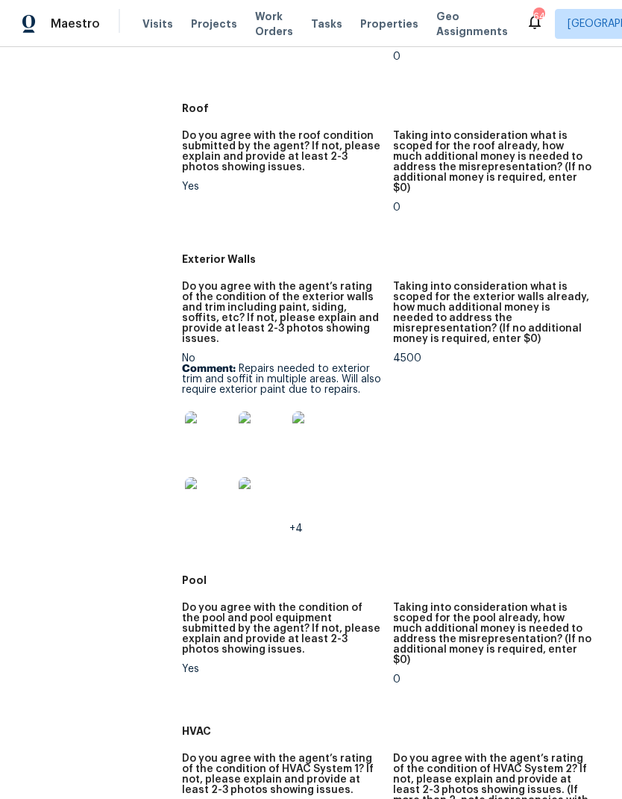
scroll to position [766, 0]
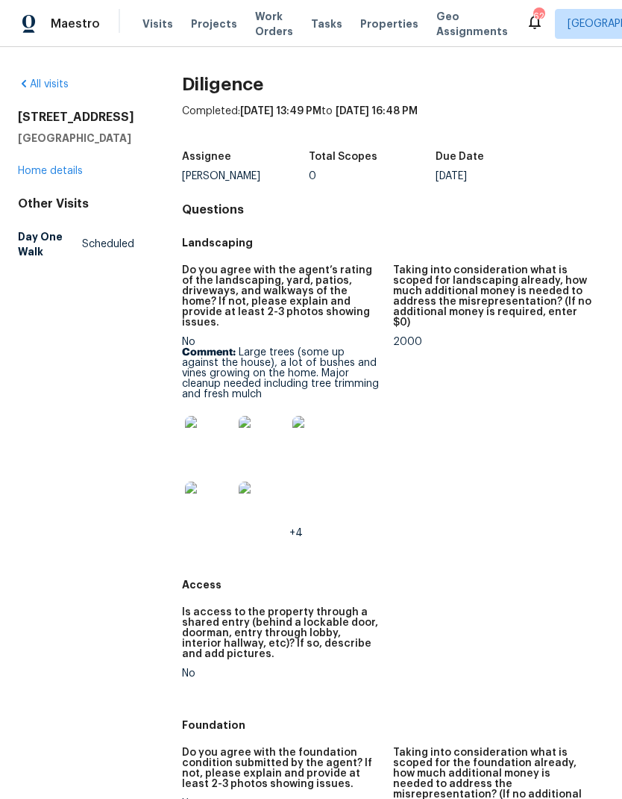
scroll to position [0, 0]
click at [41, 116] on div "[STREET_ADDRESS] Home details" at bounding box center [76, 144] width 116 height 69
click at [31, 110] on div "[STREET_ADDRESS] Home details" at bounding box center [76, 144] width 116 height 69
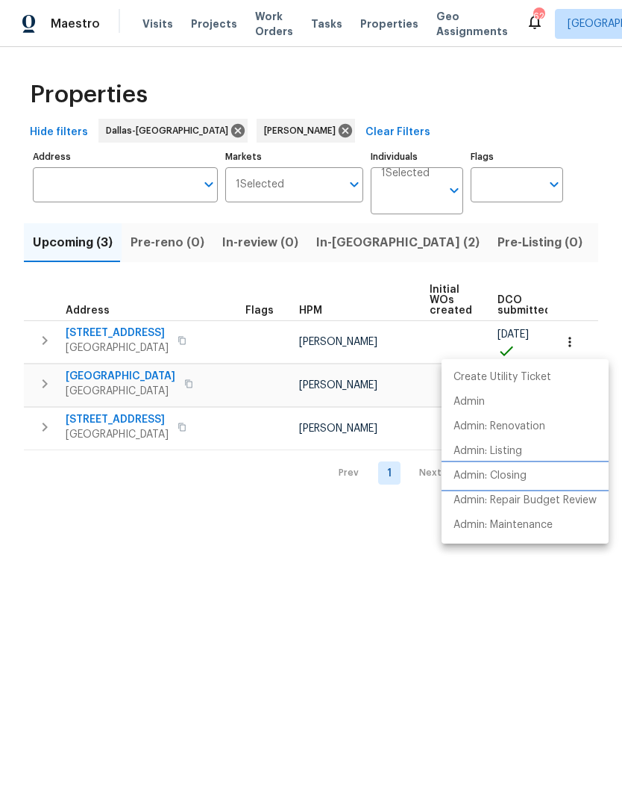
click at [522, 475] on p "Admin: Closing" at bounding box center [490, 476] width 73 height 16
click at [523, 636] on div at bounding box center [311, 399] width 622 height 799
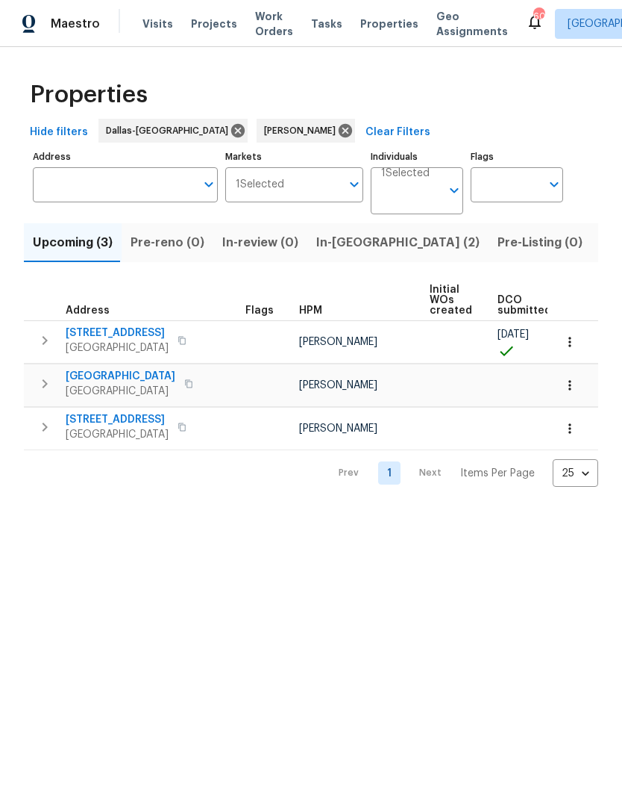
click at [346, 234] on span "In-reno (2)" at bounding box center [397, 242] width 163 height 21
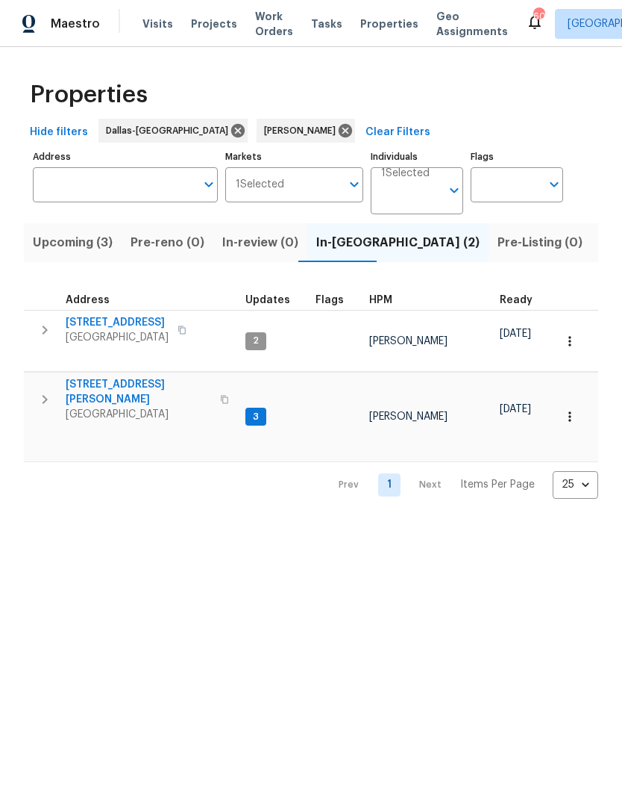
click at [63, 234] on span "Upcoming (3)" at bounding box center [73, 242] width 80 height 21
